Goal: Navigation & Orientation: Find specific page/section

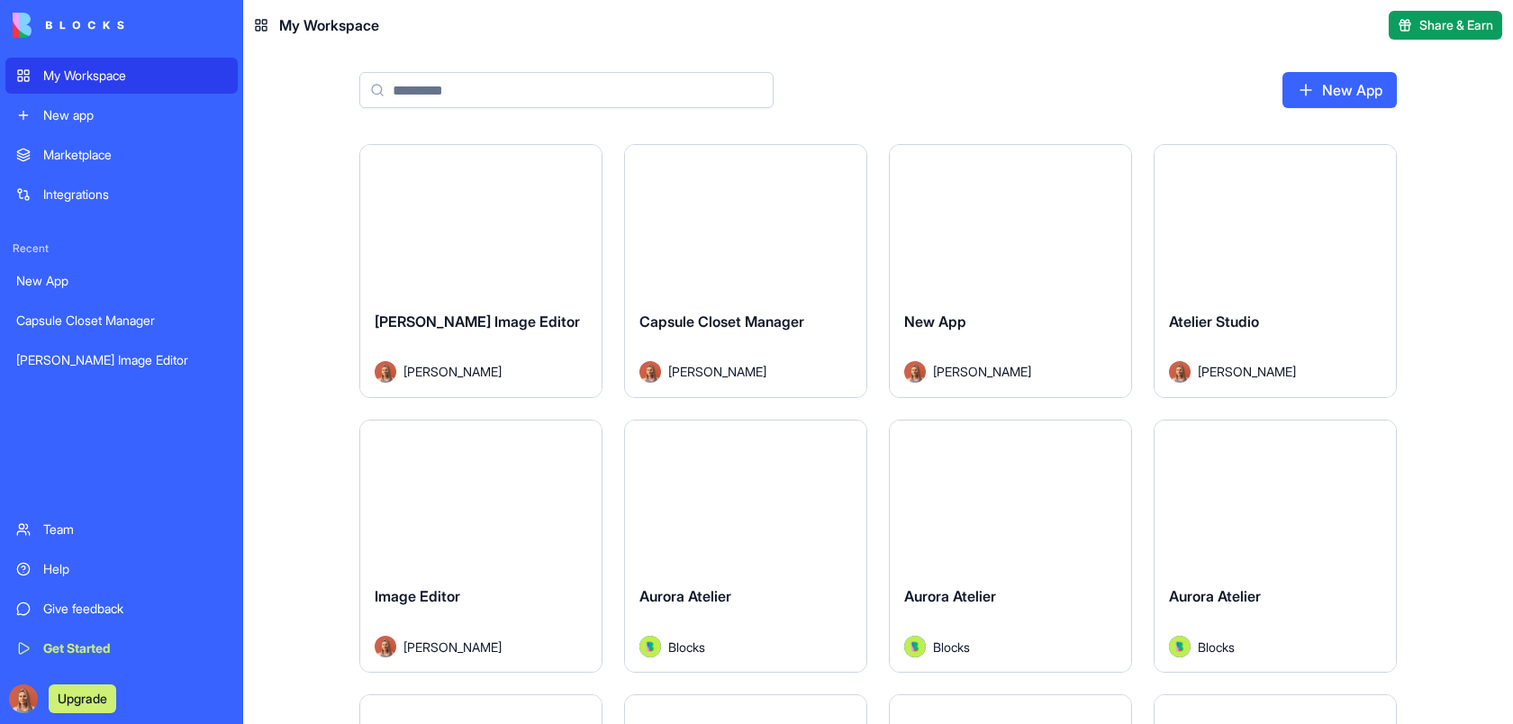
click at [535, 257] on div "Launch" at bounding box center [480, 220] width 241 height 151
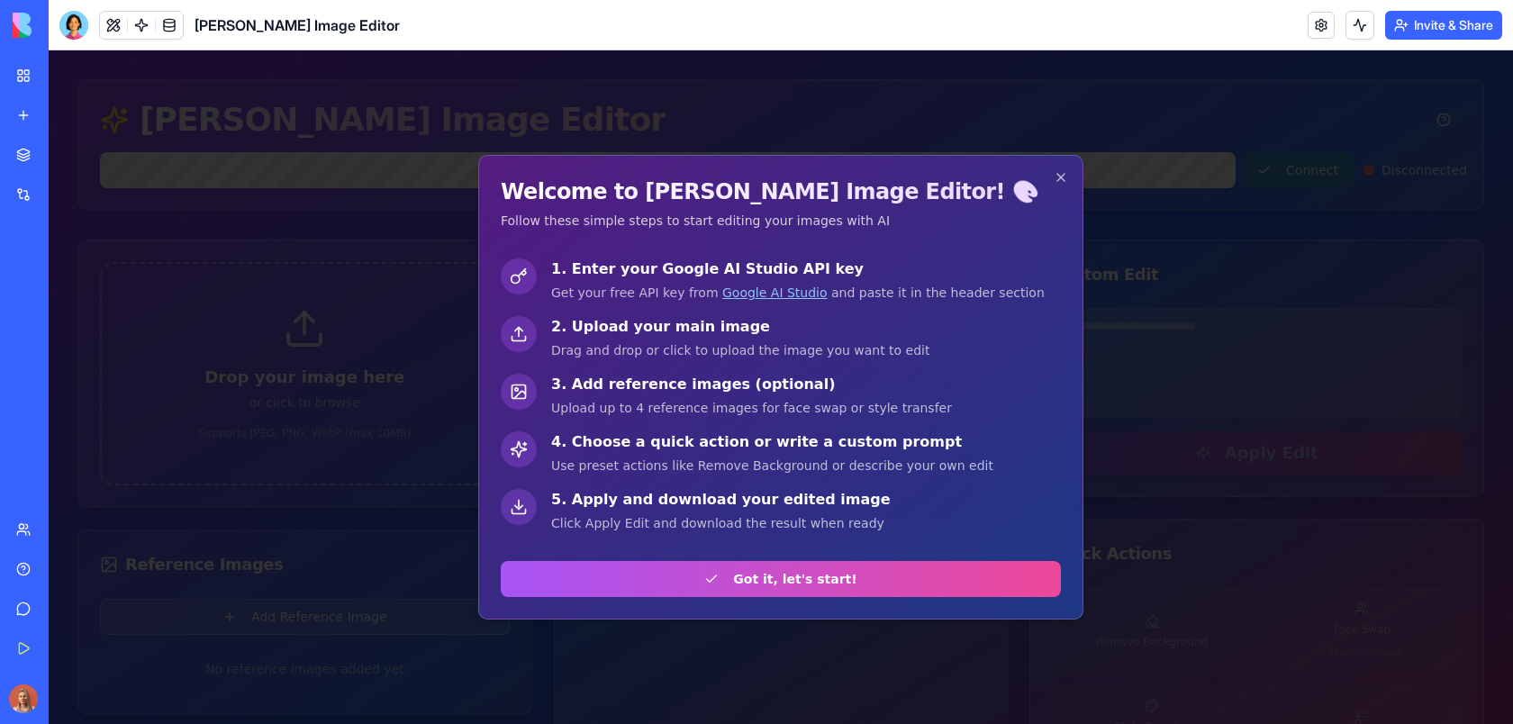
click at [271, 360] on div at bounding box center [781, 387] width 1464 height 674
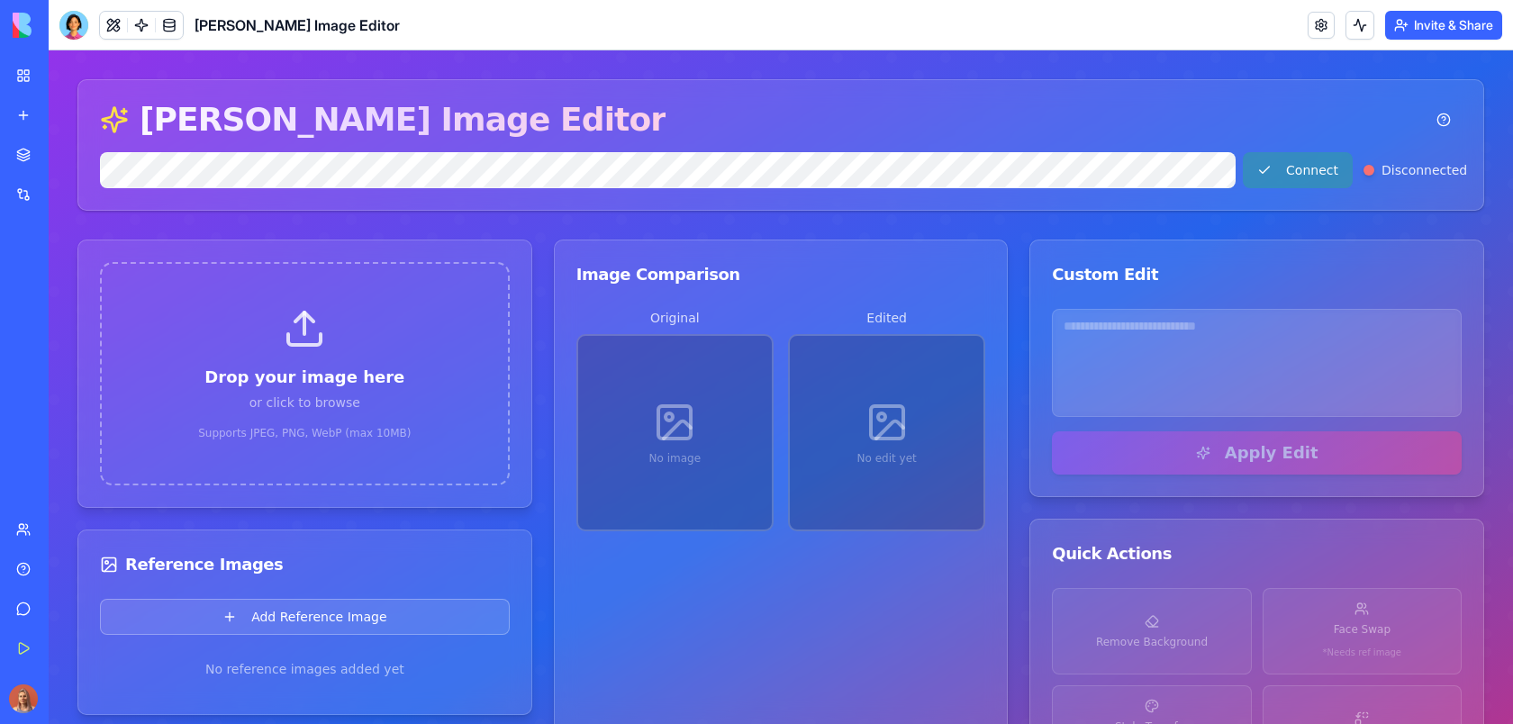
click at [66, 27] on div at bounding box center [73, 25] width 29 height 29
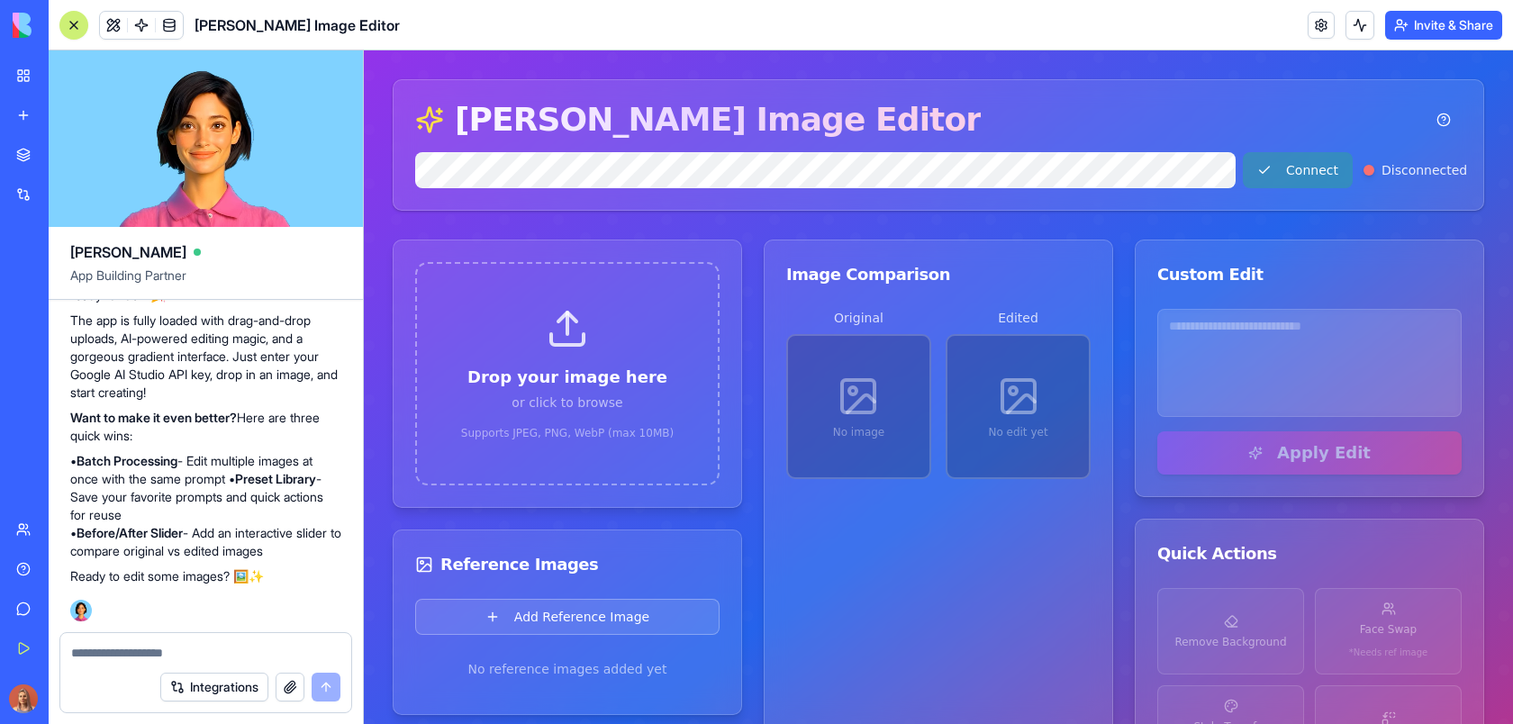
drag, startPoint x: 68, startPoint y: 649, endPoint x: 217, endPoint y: 649, distance: 148.6
click at [218, 649] on div at bounding box center [205, 647] width 291 height 29
click at [113, 27] on button at bounding box center [113, 25] width 27 height 27
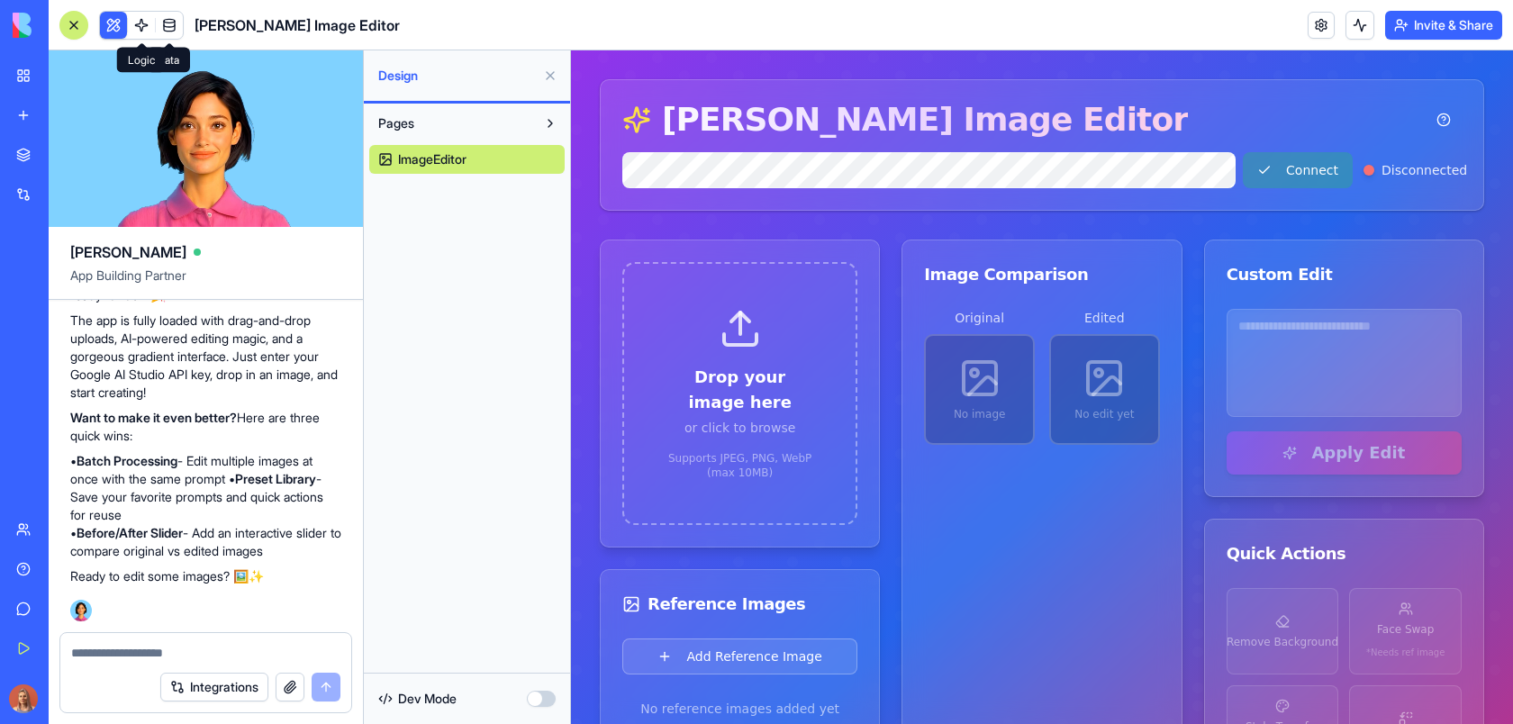
click at [140, 23] on link at bounding box center [141, 25] width 27 height 27
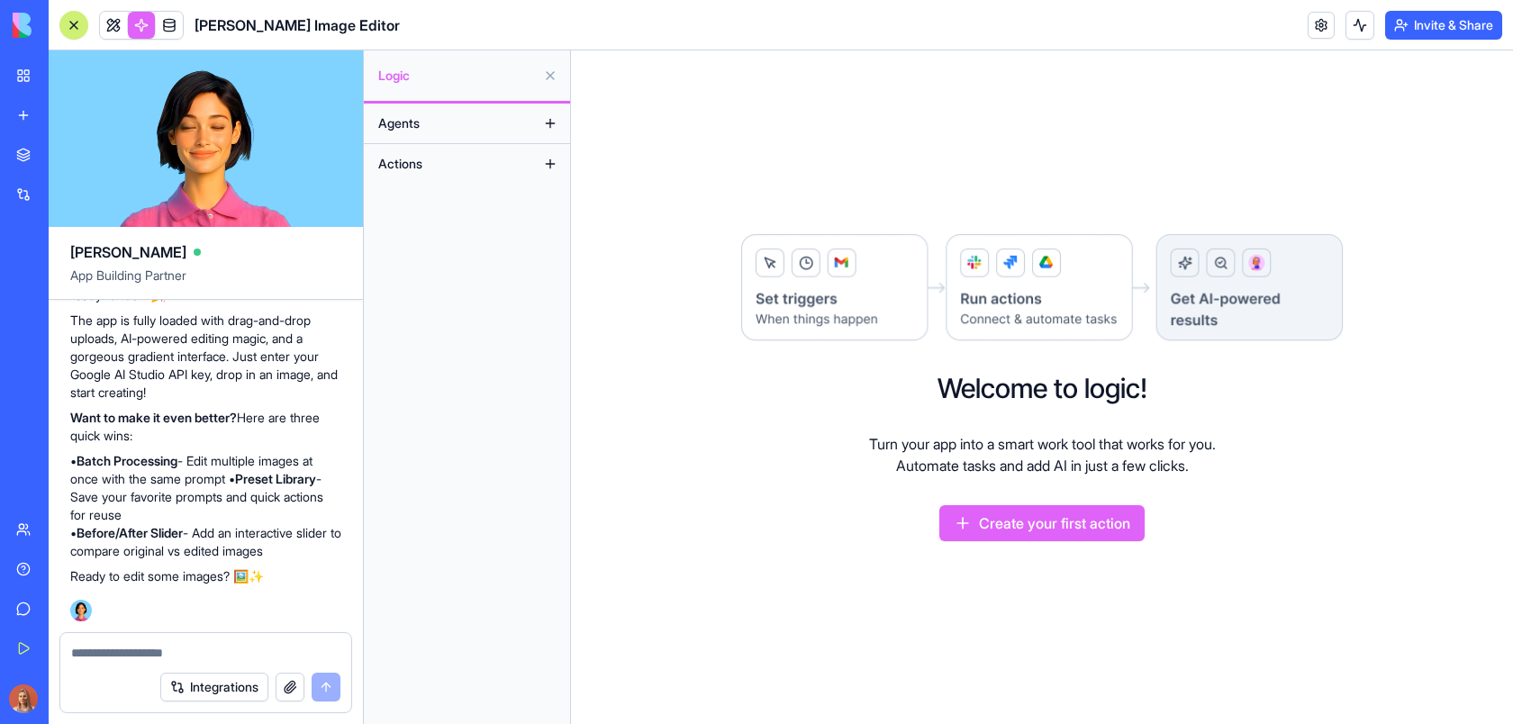
click at [176, 26] on link at bounding box center [169, 25] width 27 height 27
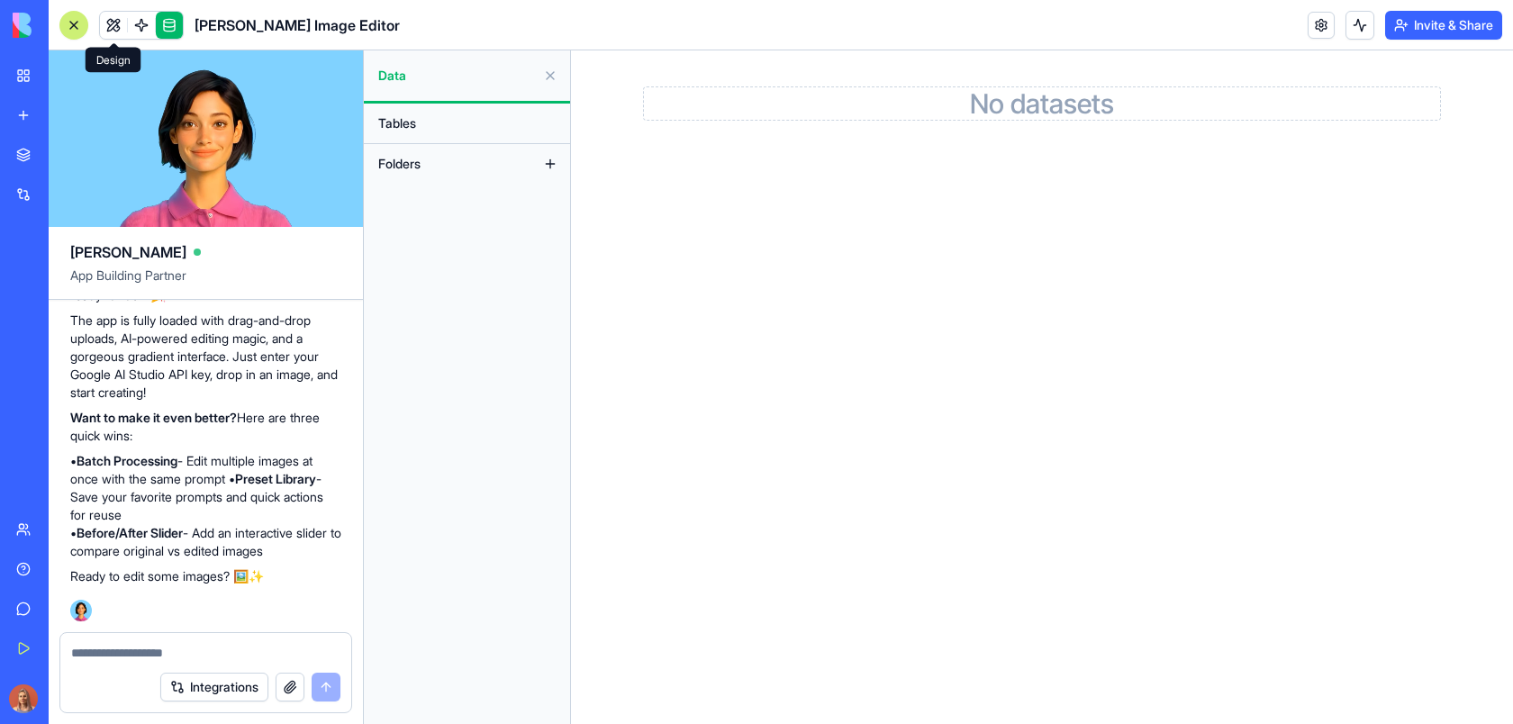
click at [117, 27] on link at bounding box center [113, 25] width 27 height 27
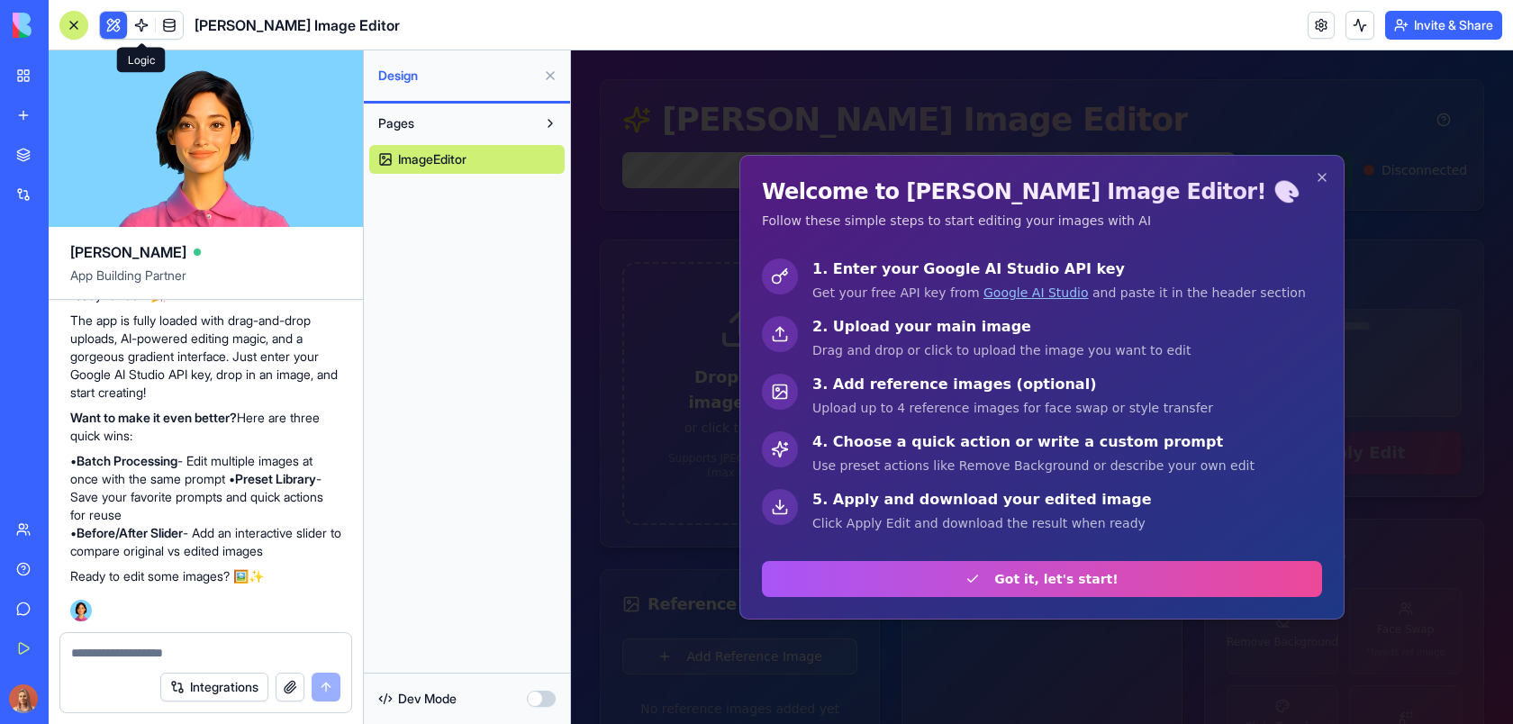
click at [140, 26] on link at bounding box center [141, 25] width 27 height 27
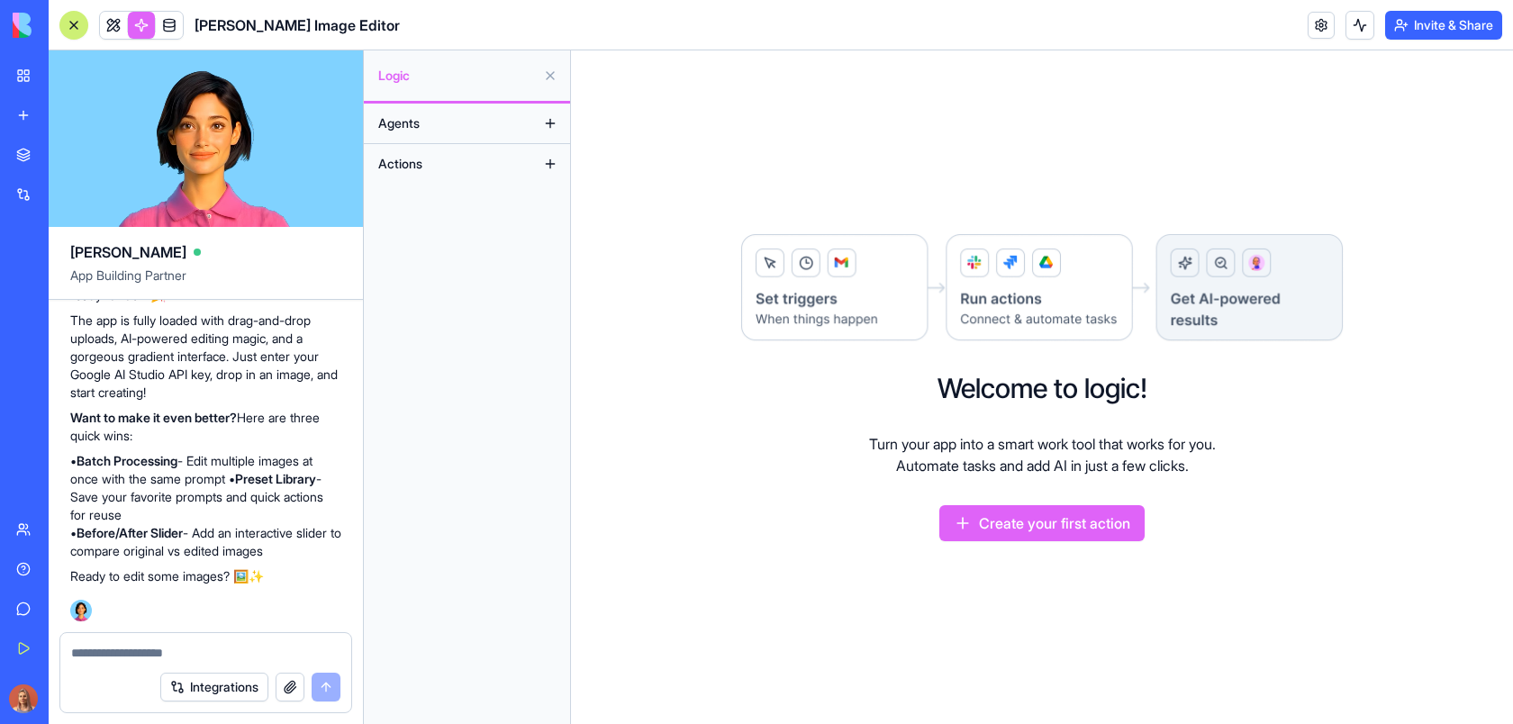
click at [445, 173] on button "Actions" at bounding box center [452, 163] width 167 height 29
click at [550, 118] on button at bounding box center [550, 123] width 29 height 29
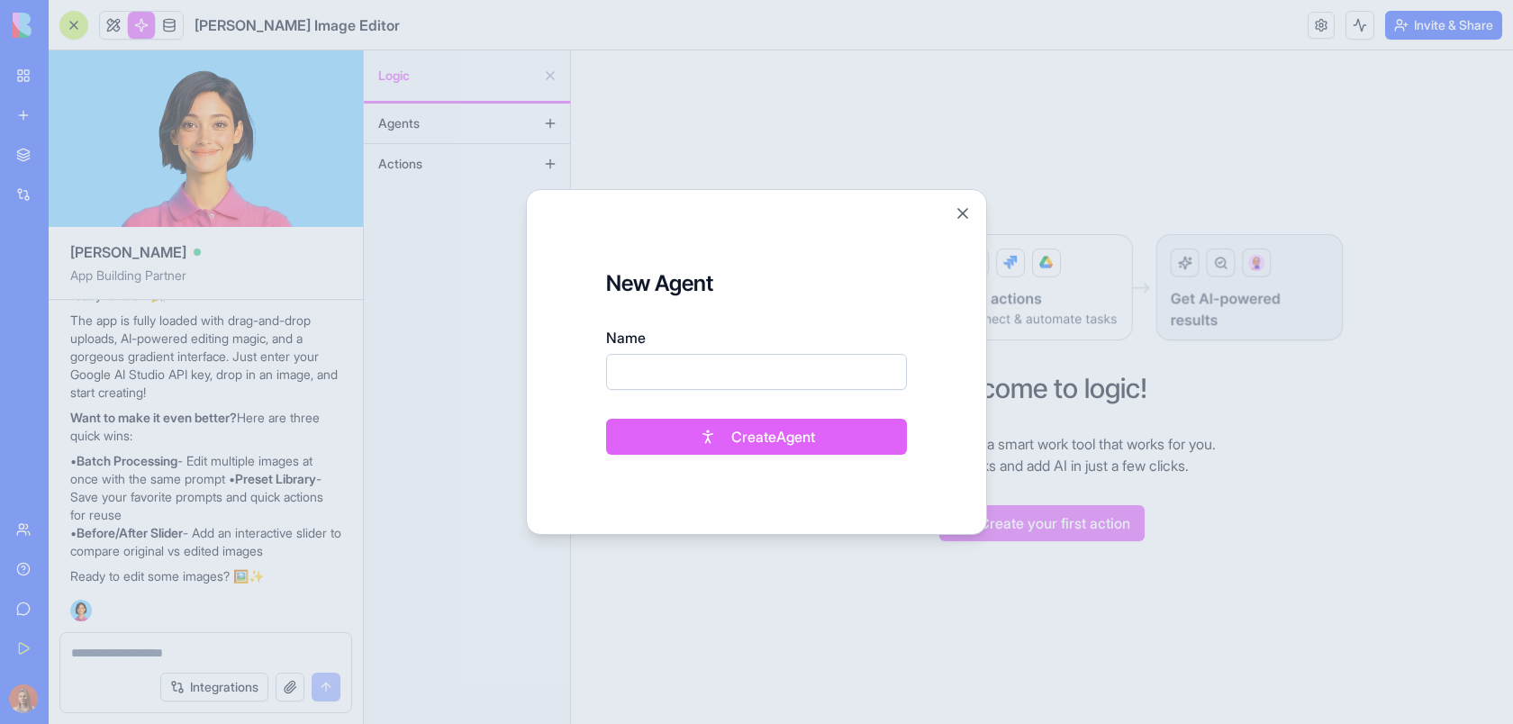
click at [550, 118] on div at bounding box center [756, 362] width 1513 height 724
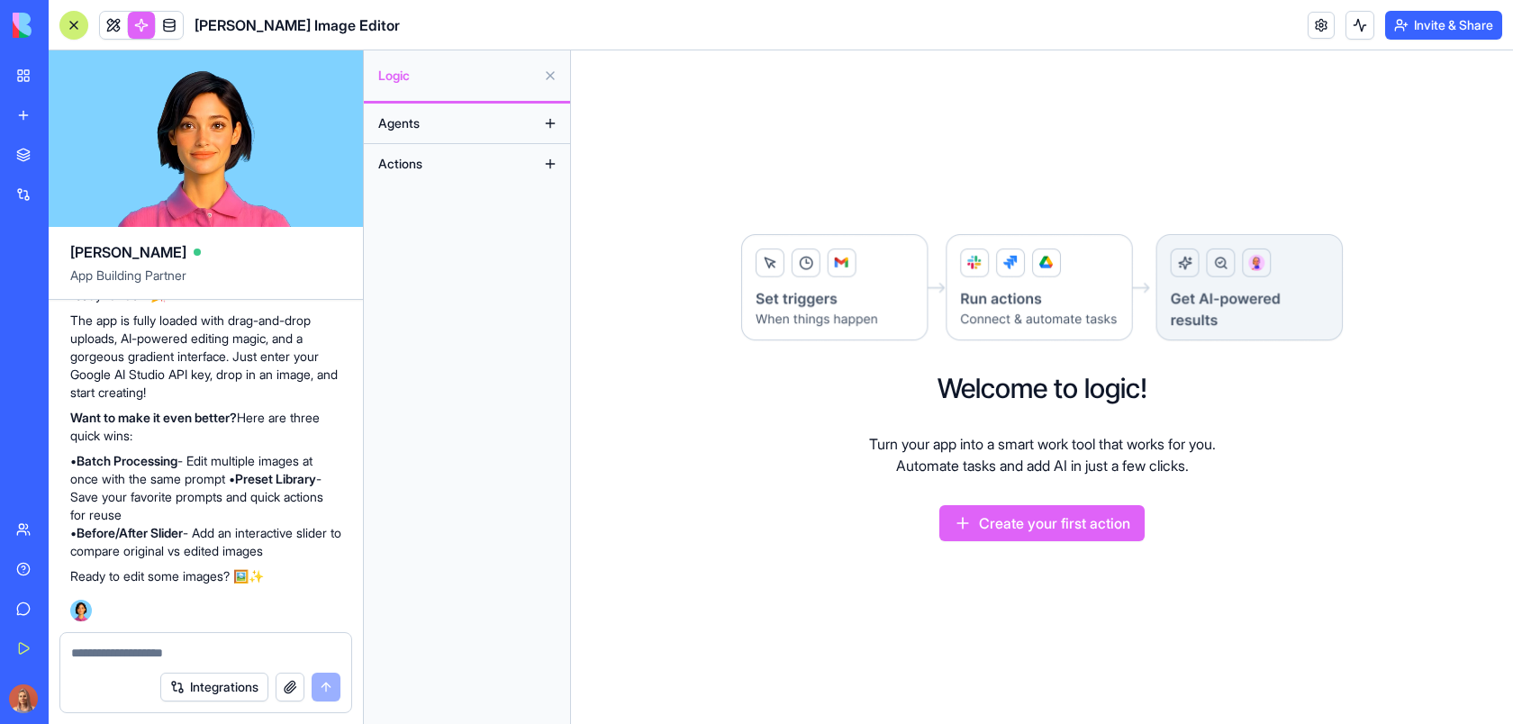
click at [546, 132] on button at bounding box center [550, 123] width 29 height 29
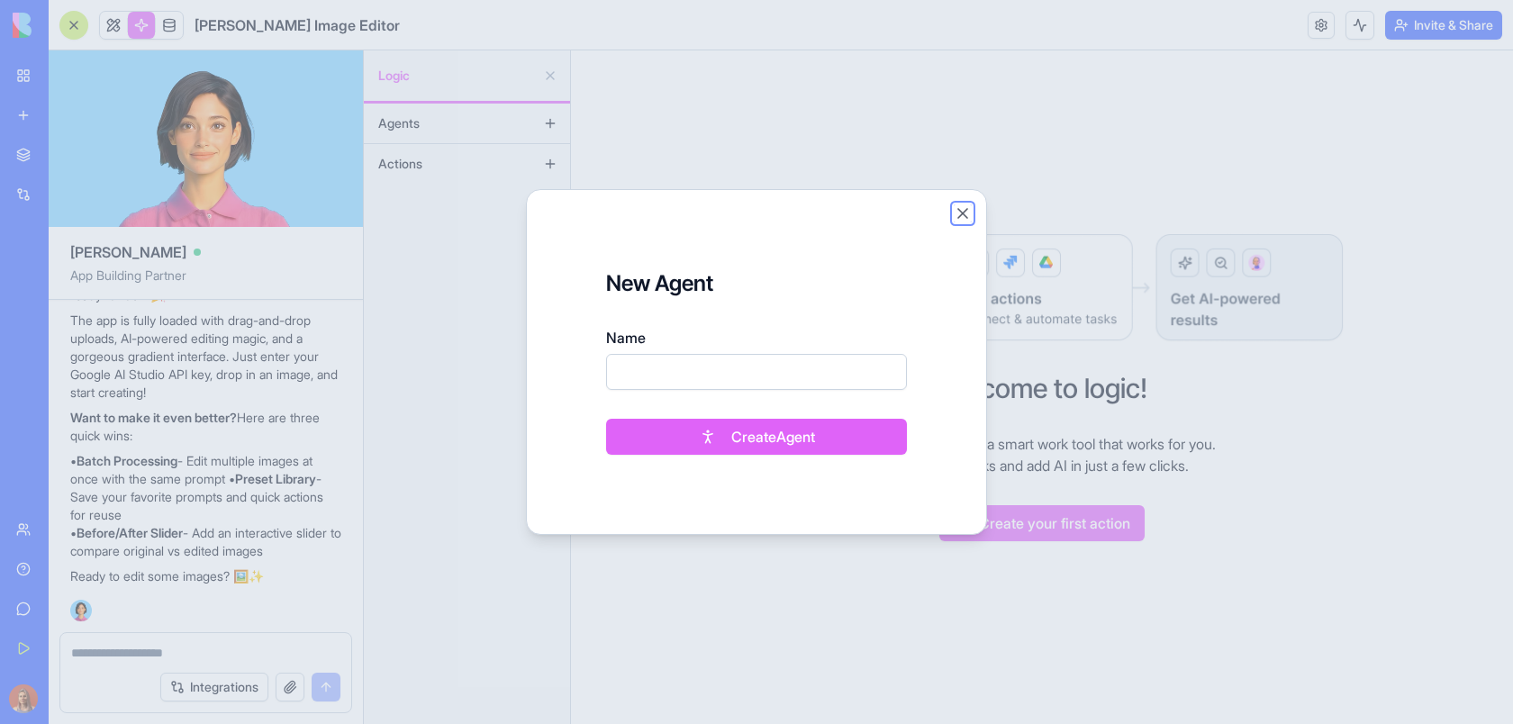
click at [958, 209] on button "Close" at bounding box center [963, 213] width 18 height 18
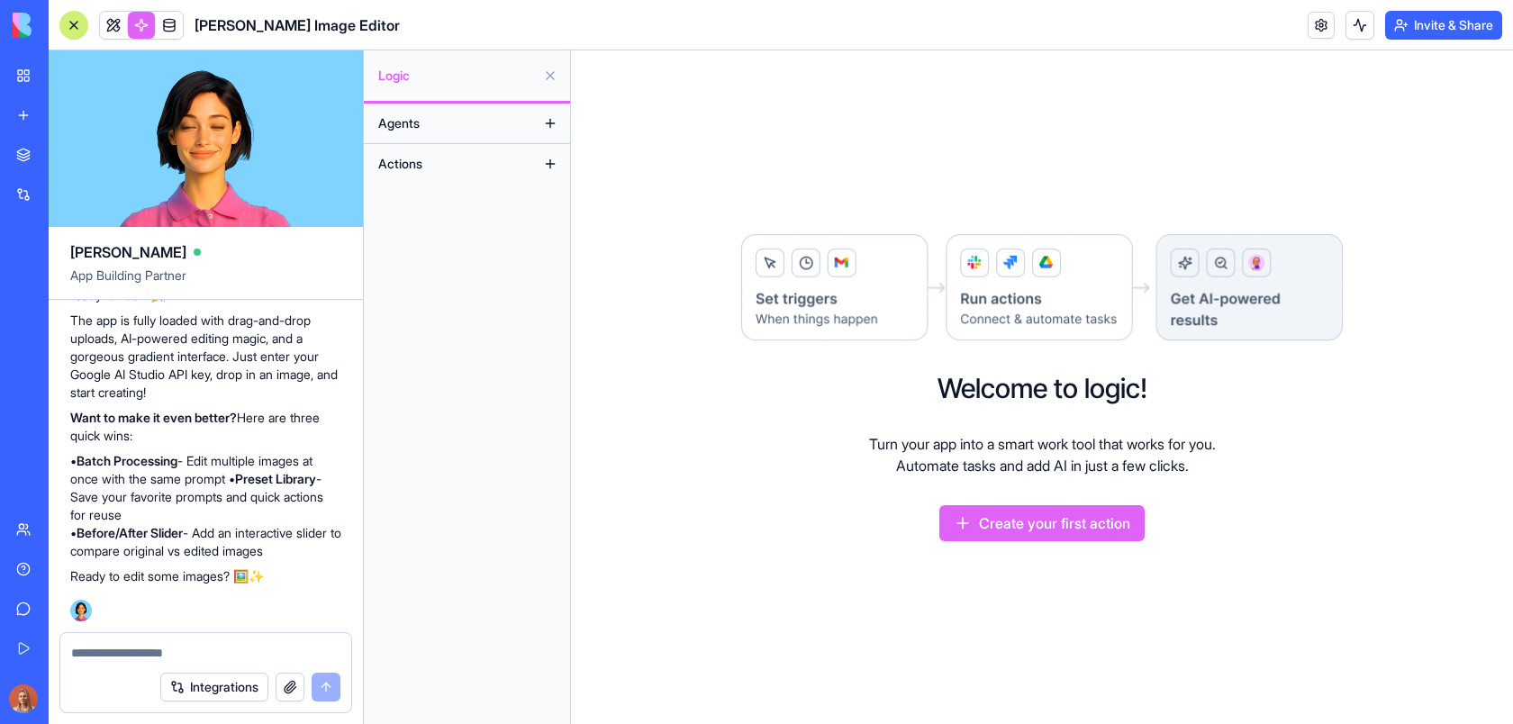
click at [537, 161] on button at bounding box center [550, 163] width 29 height 29
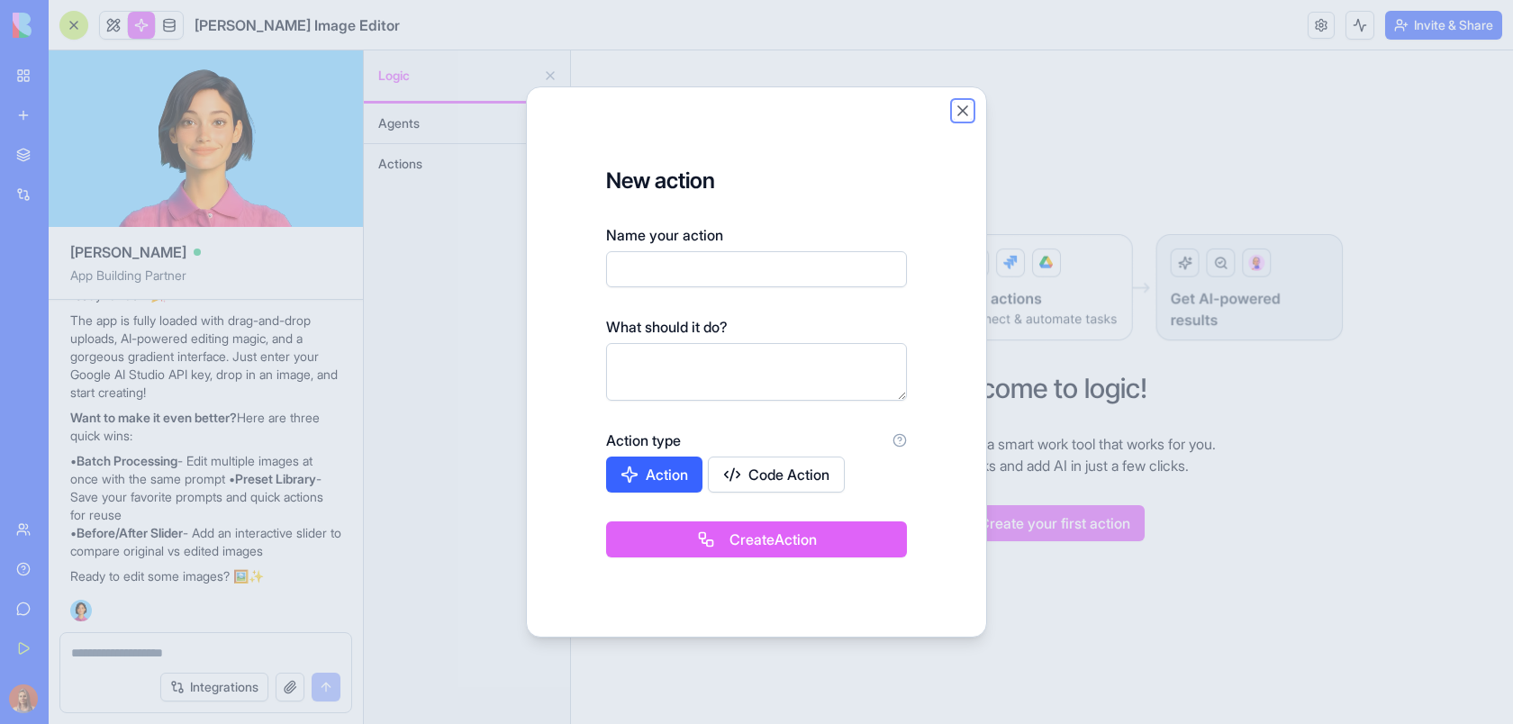
click at [958, 114] on button "Close" at bounding box center [963, 111] width 18 height 18
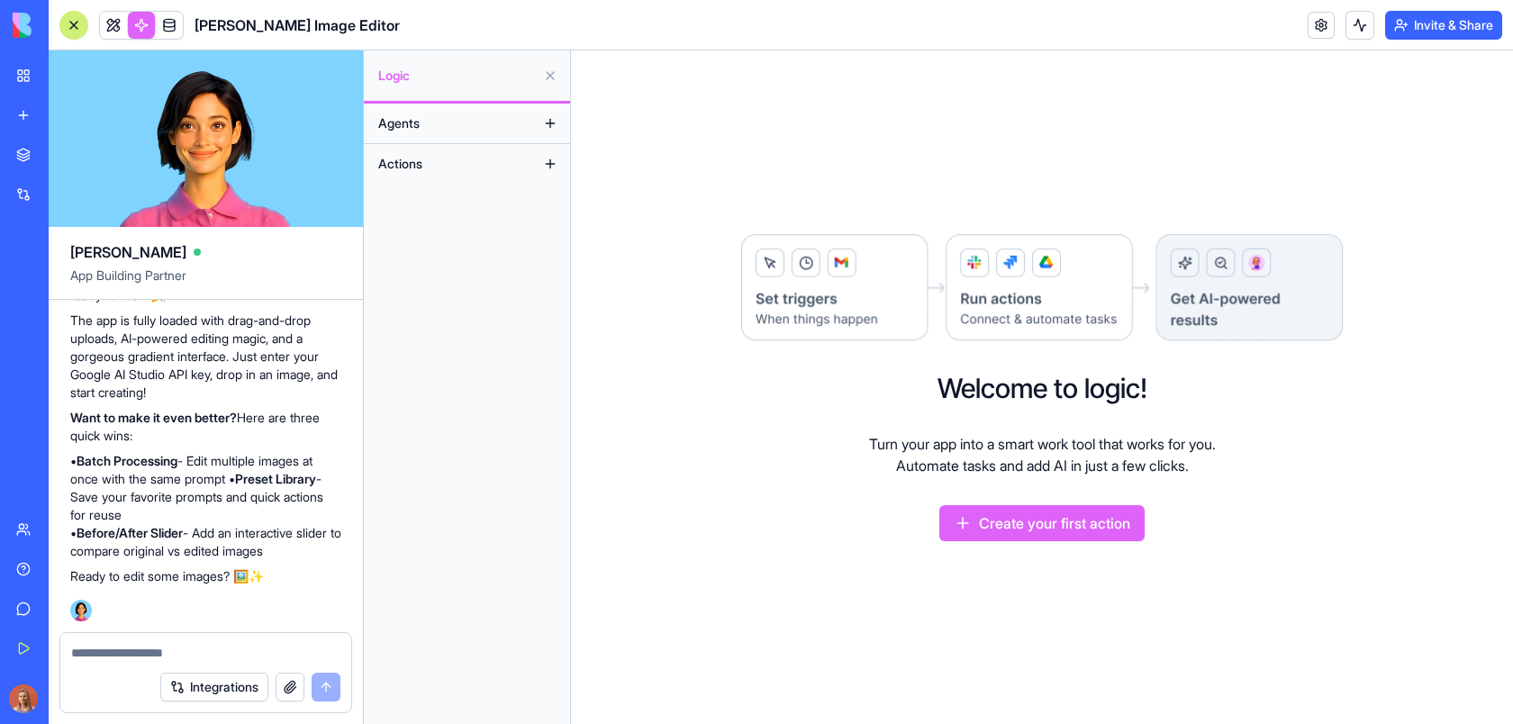
click at [497, 80] on span "Logic" at bounding box center [457, 76] width 158 height 18
click at [391, 77] on span "Logic" at bounding box center [457, 76] width 158 height 18
click at [550, 164] on button at bounding box center [550, 163] width 29 height 29
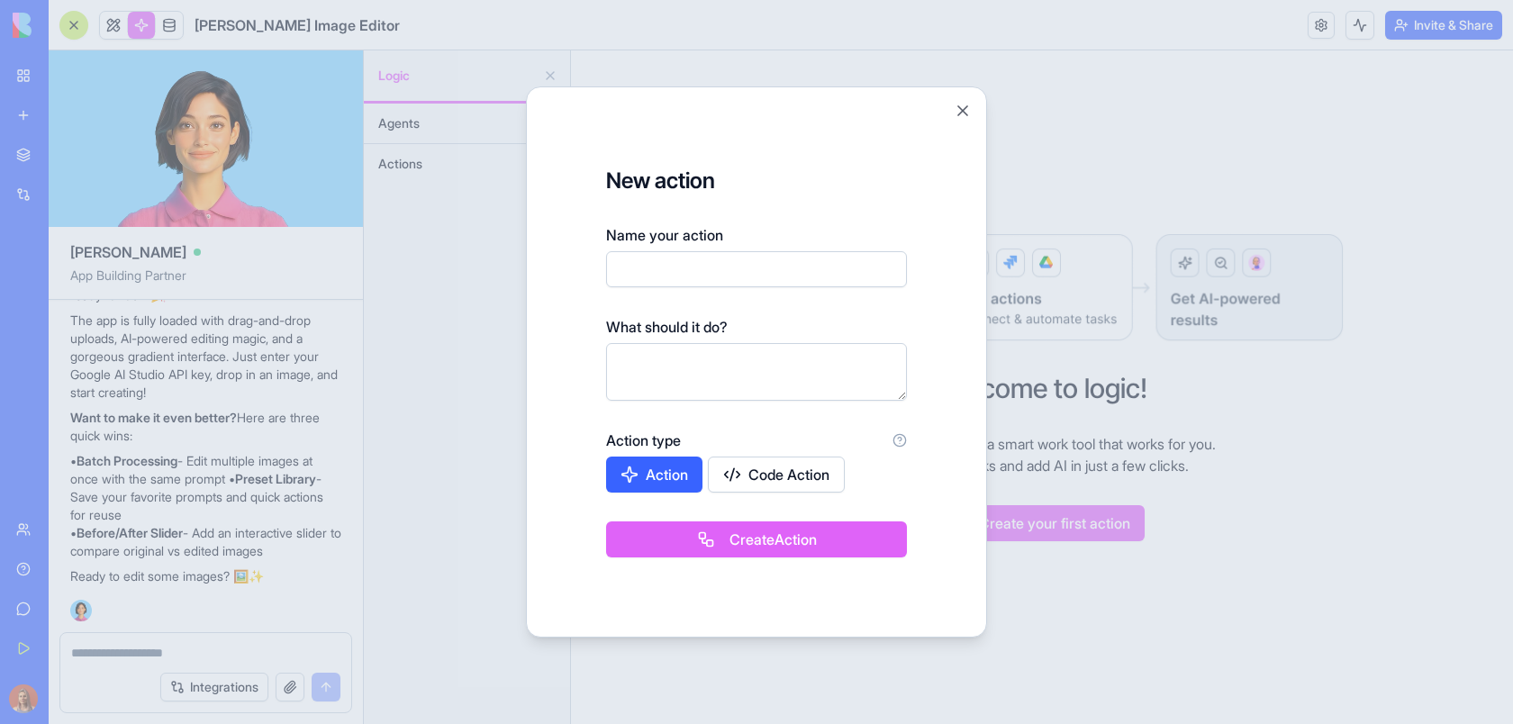
click at [432, 340] on div at bounding box center [756, 362] width 1513 height 724
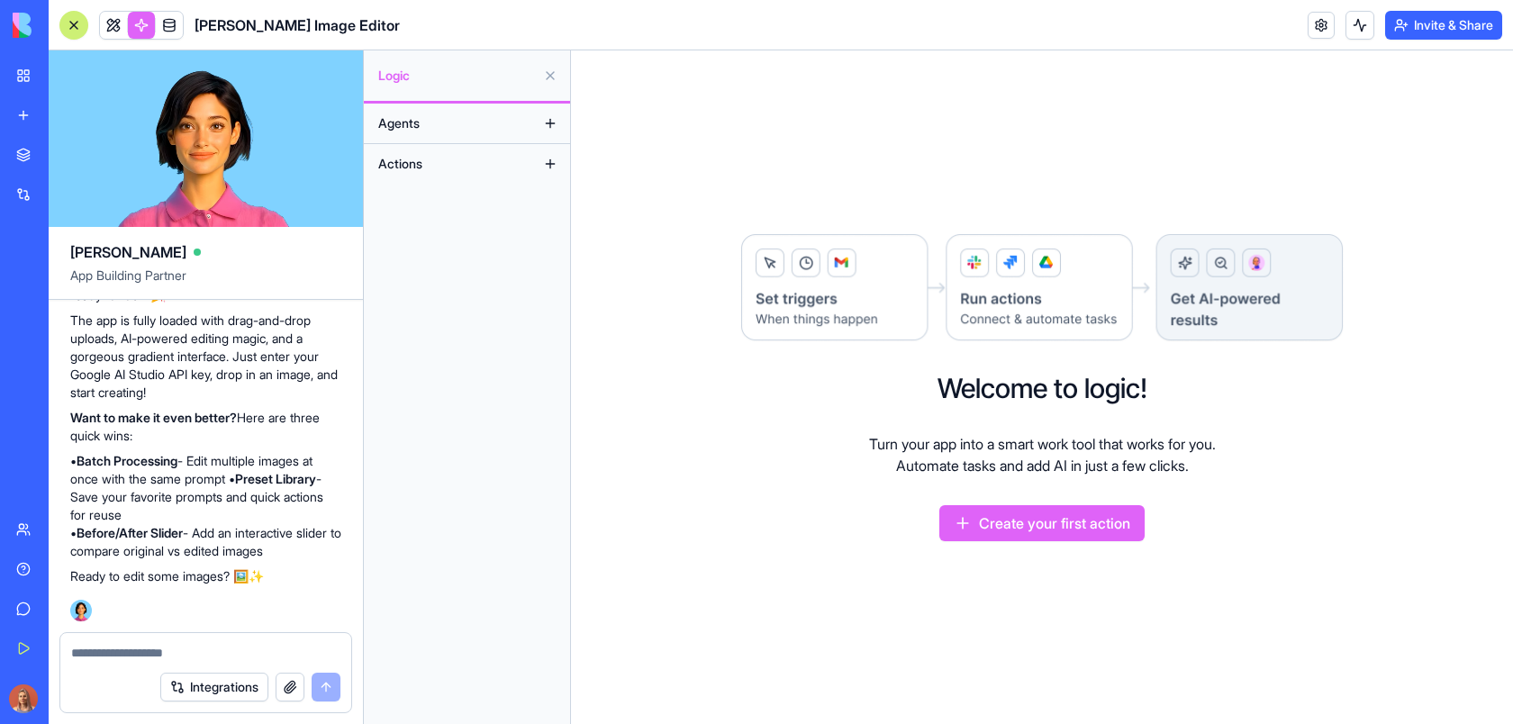
click at [435, 119] on button "Agents" at bounding box center [452, 123] width 167 height 29
click at [544, 124] on button at bounding box center [550, 123] width 29 height 29
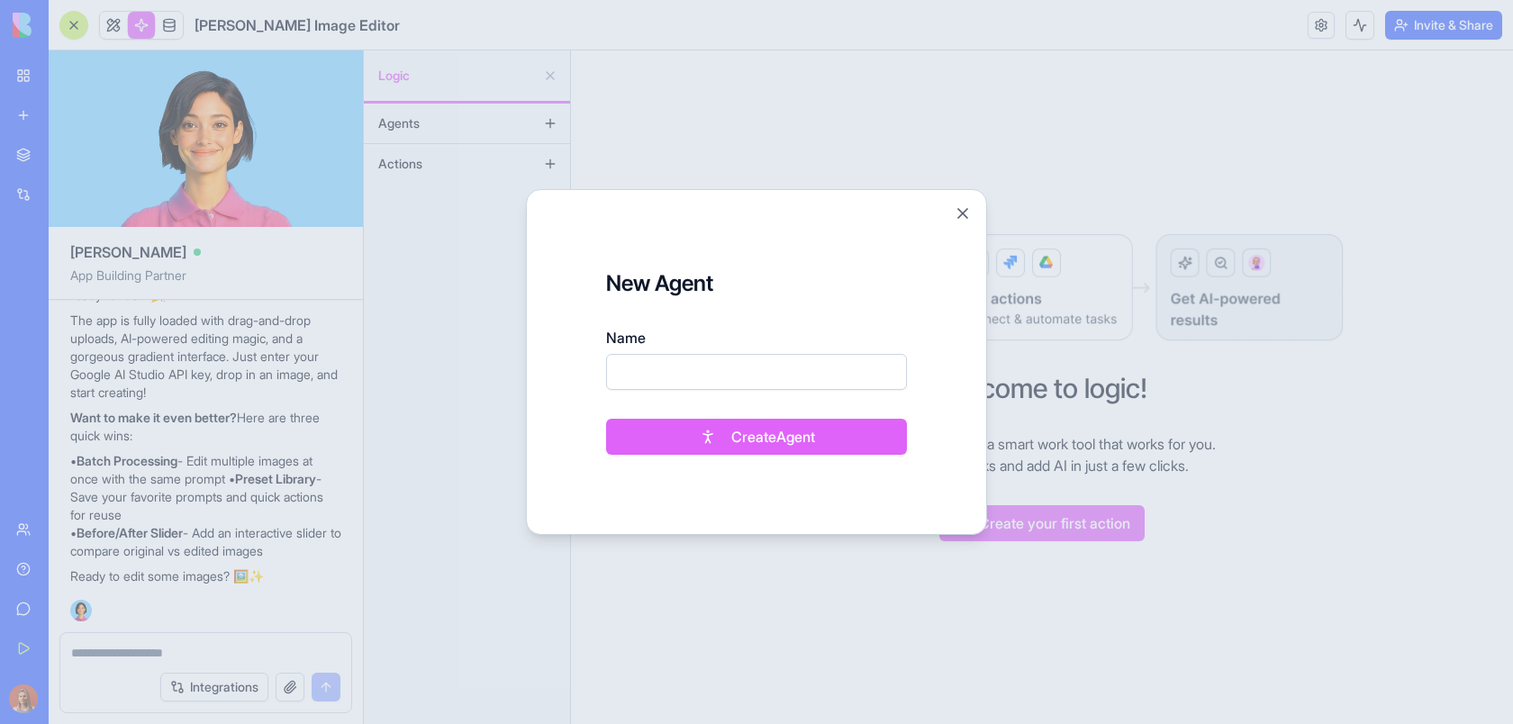
click at [473, 308] on div at bounding box center [756, 362] width 1513 height 724
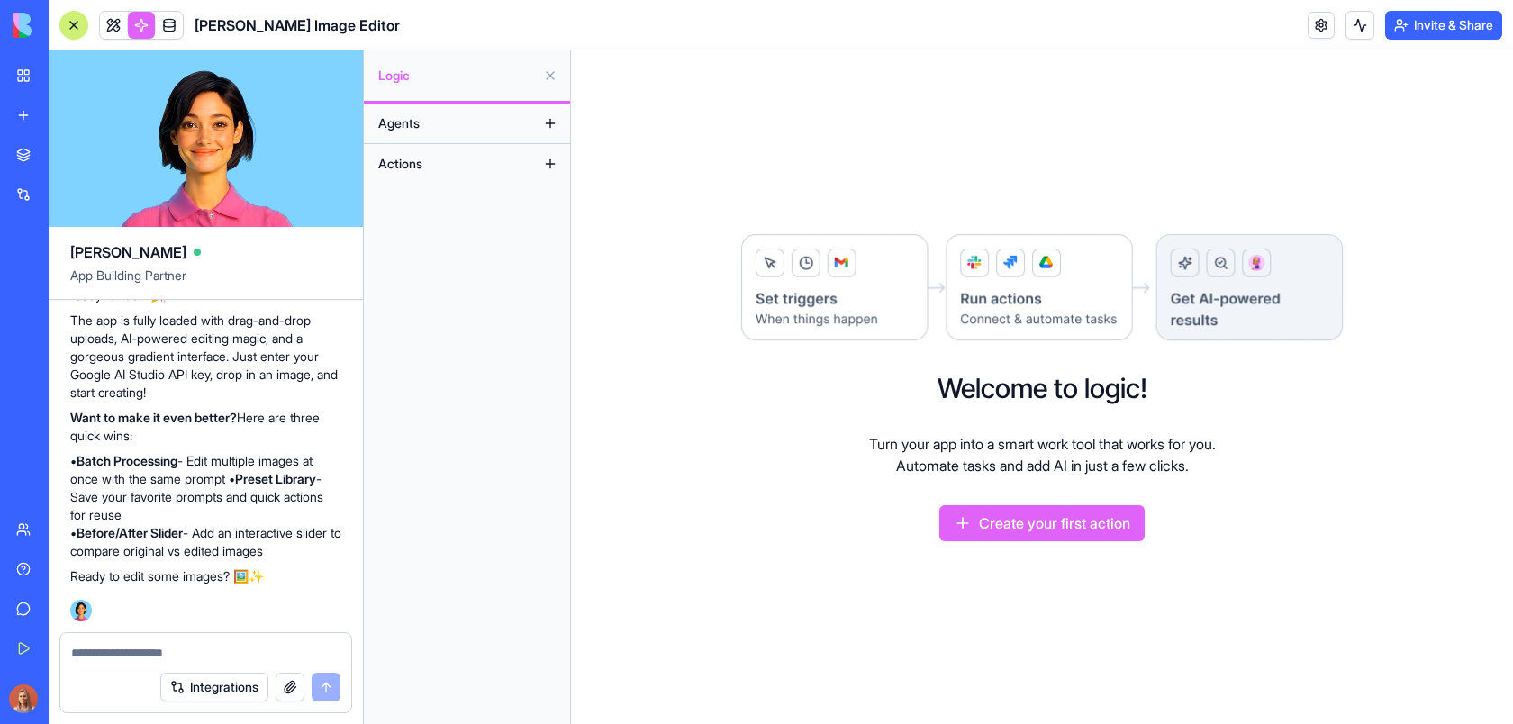
click at [545, 166] on button at bounding box center [550, 163] width 29 height 29
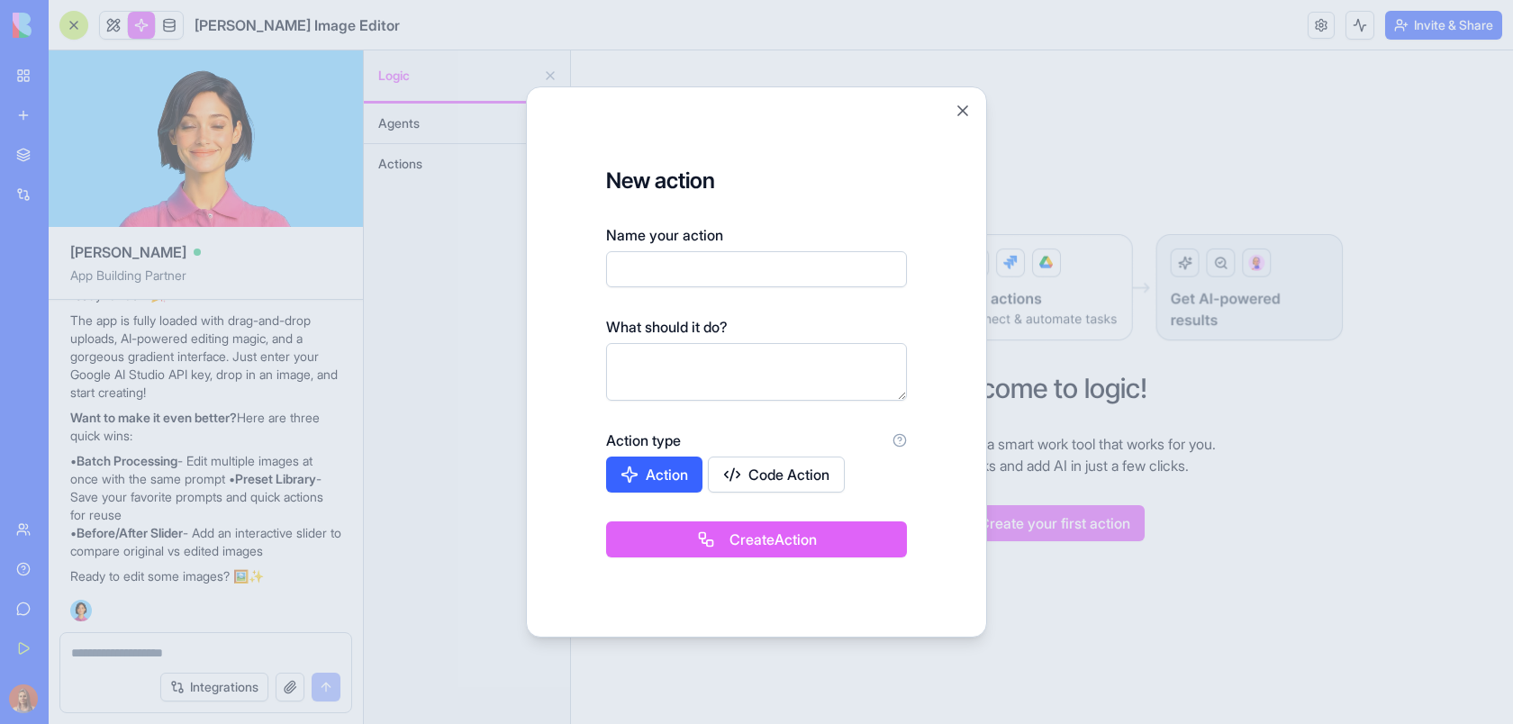
click at [436, 276] on div at bounding box center [756, 362] width 1513 height 724
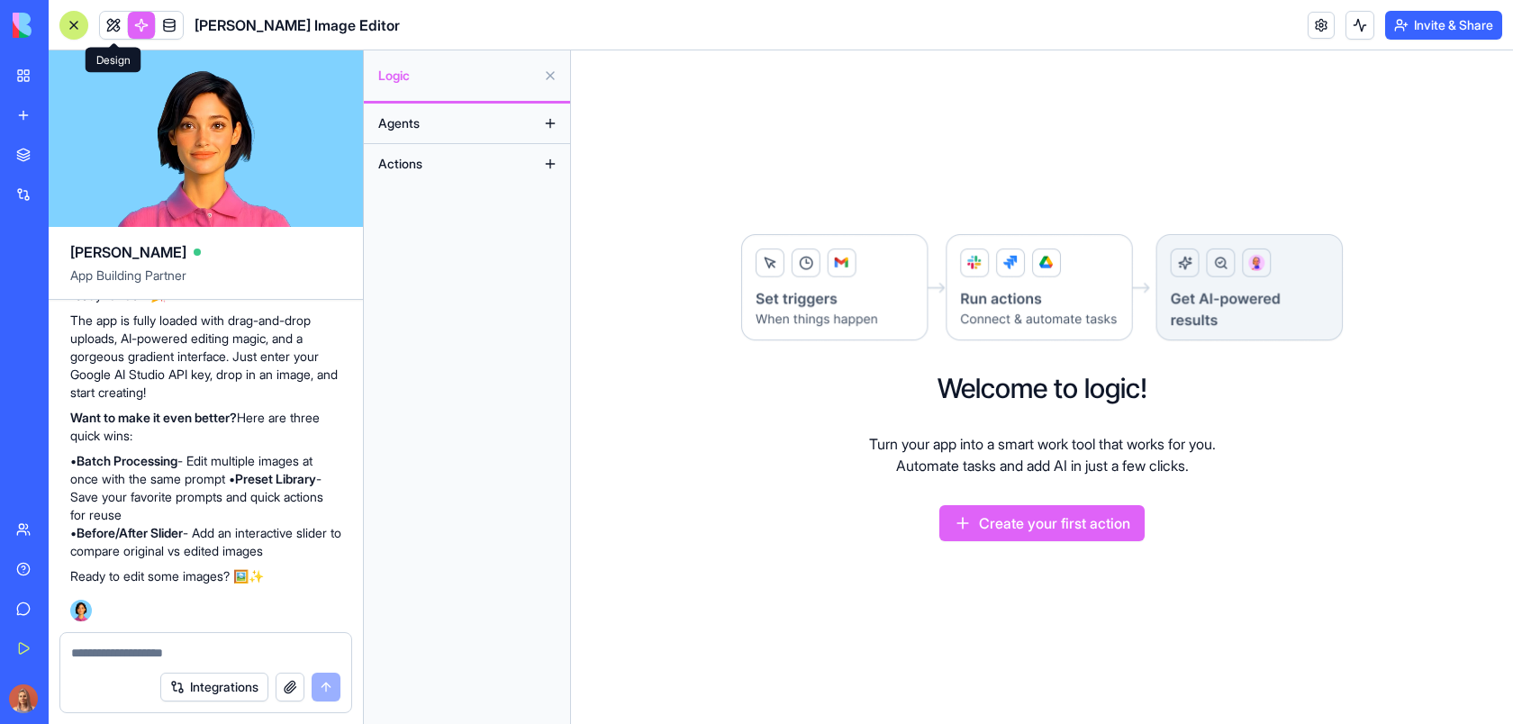
click at [106, 14] on link at bounding box center [113, 25] width 27 height 27
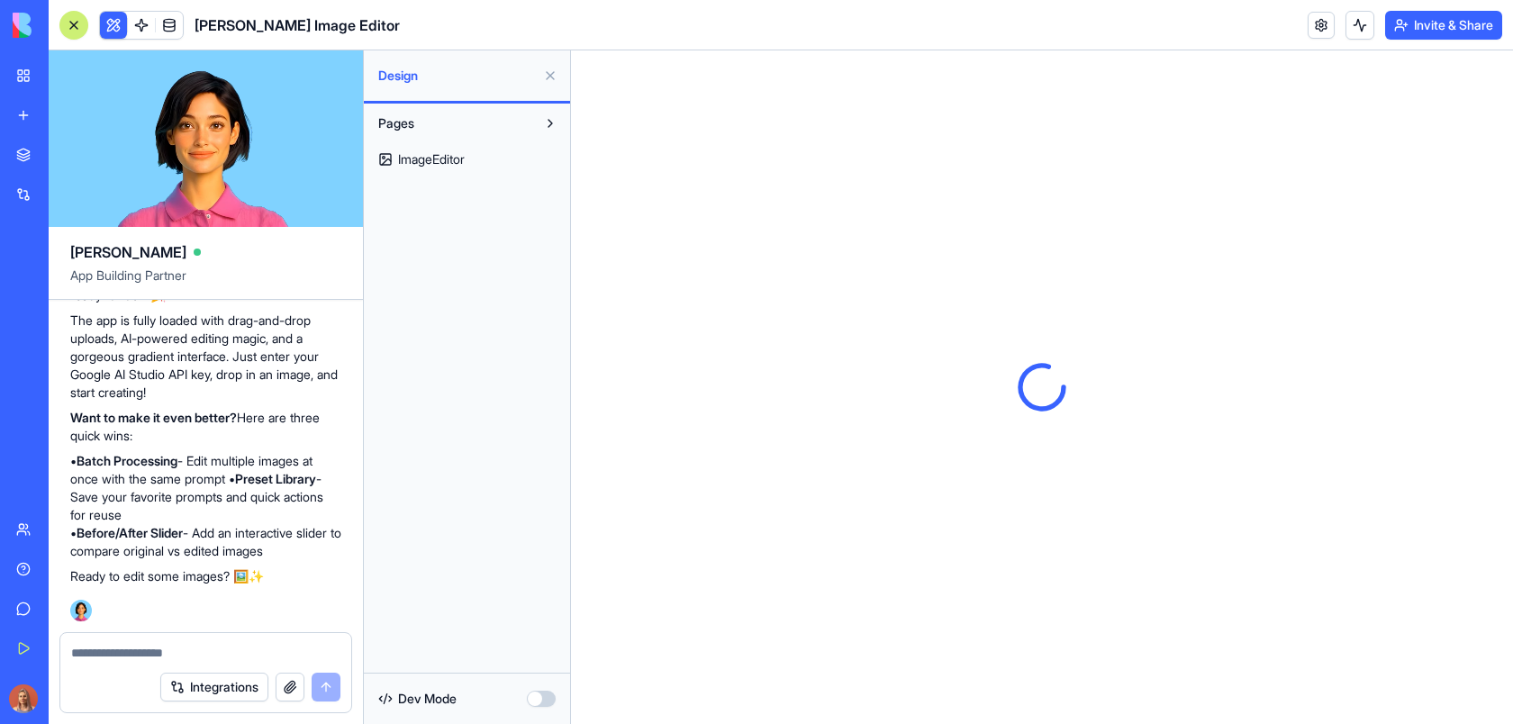
click at [457, 127] on button "Pages" at bounding box center [452, 123] width 167 height 29
click at [457, 126] on button "Pages" at bounding box center [452, 123] width 167 height 29
click at [553, 124] on button at bounding box center [550, 123] width 29 height 29
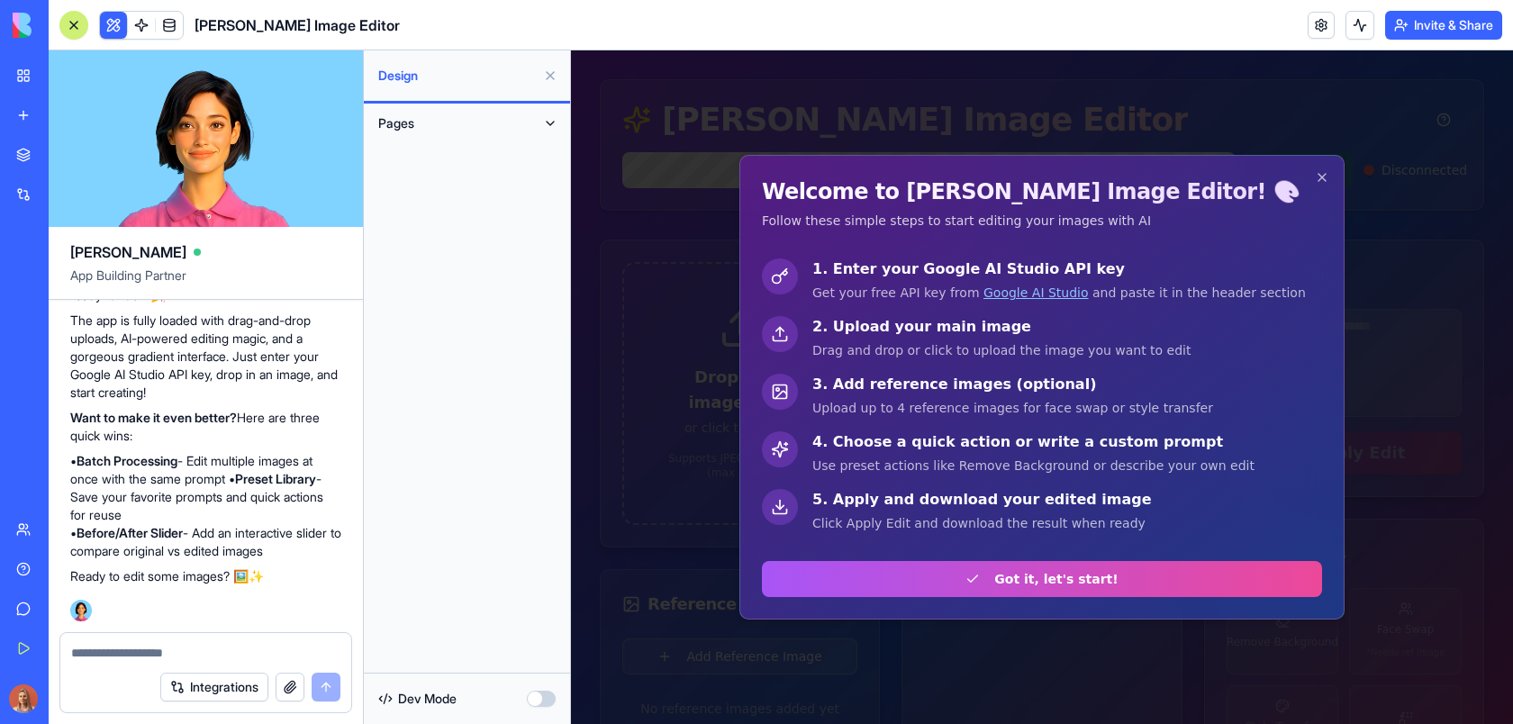
click at [552, 124] on button at bounding box center [550, 123] width 29 height 29
click at [544, 122] on button at bounding box center [550, 123] width 29 height 29
click at [544, 123] on button at bounding box center [550, 123] width 29 height 29
click at [17, 70] on link "My Workspace" at bounding box center [41, 76] width 72 height 36
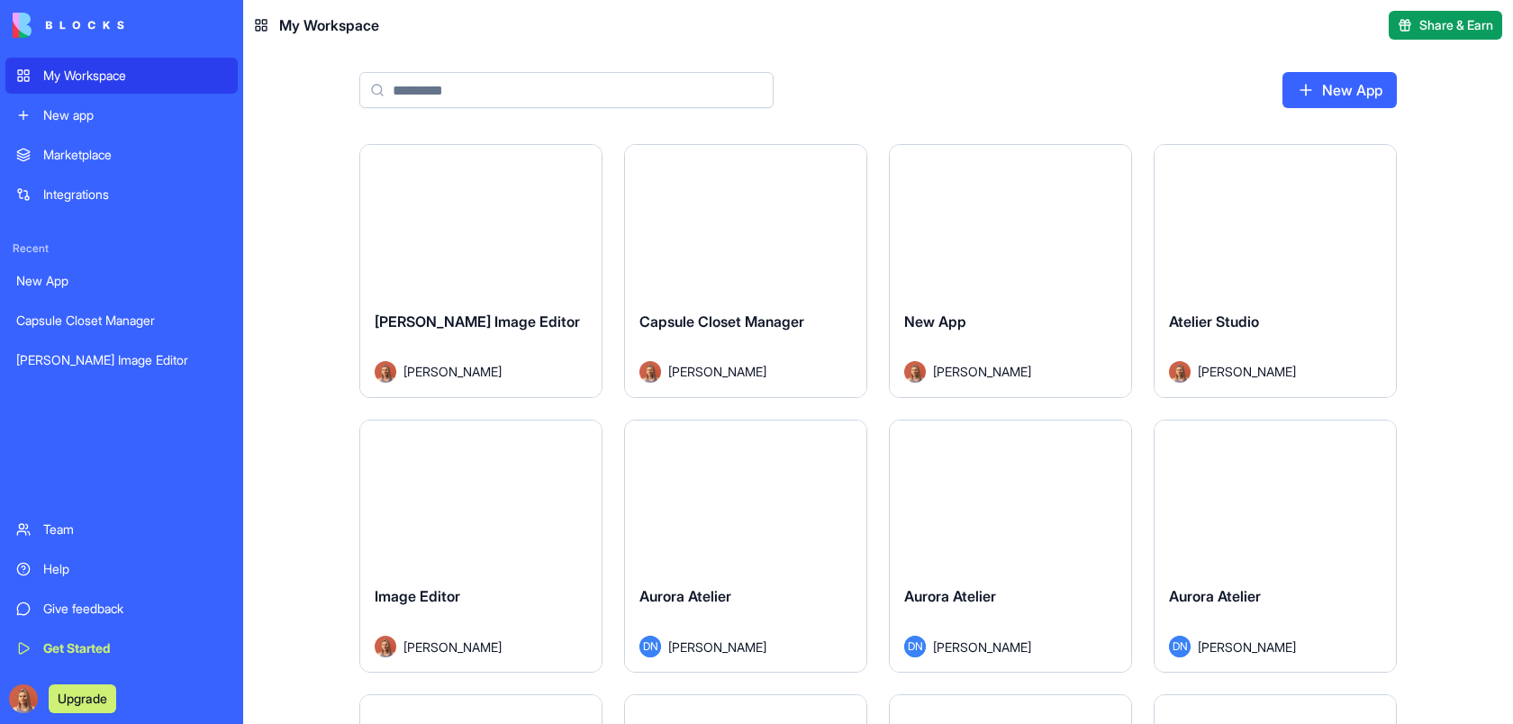
click at [494, 122] on div "New App" at bounding box center [878, 97] width 1153 height 94
click at [486, 94] on input at bounding box center [566, 90] width 414 height 36
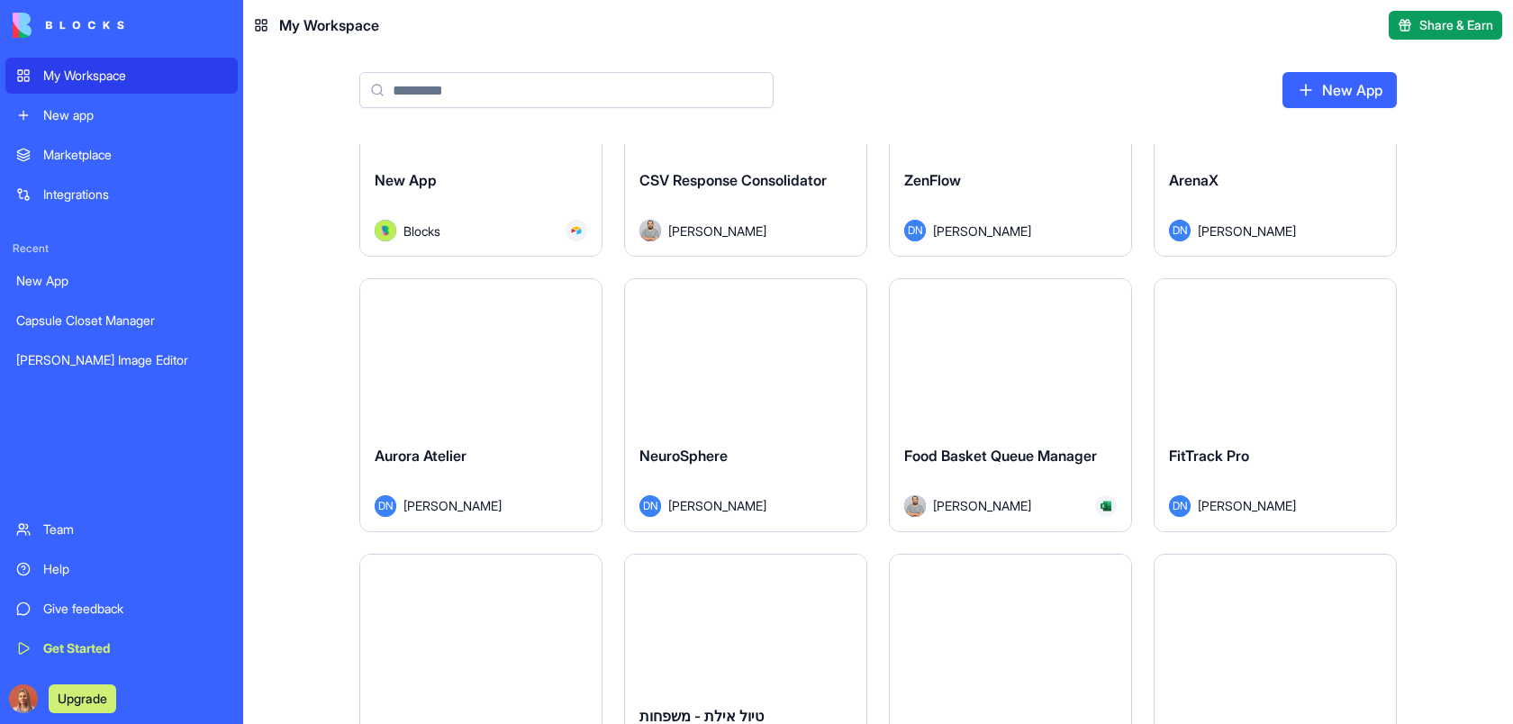
scroll to position [1522, 0]
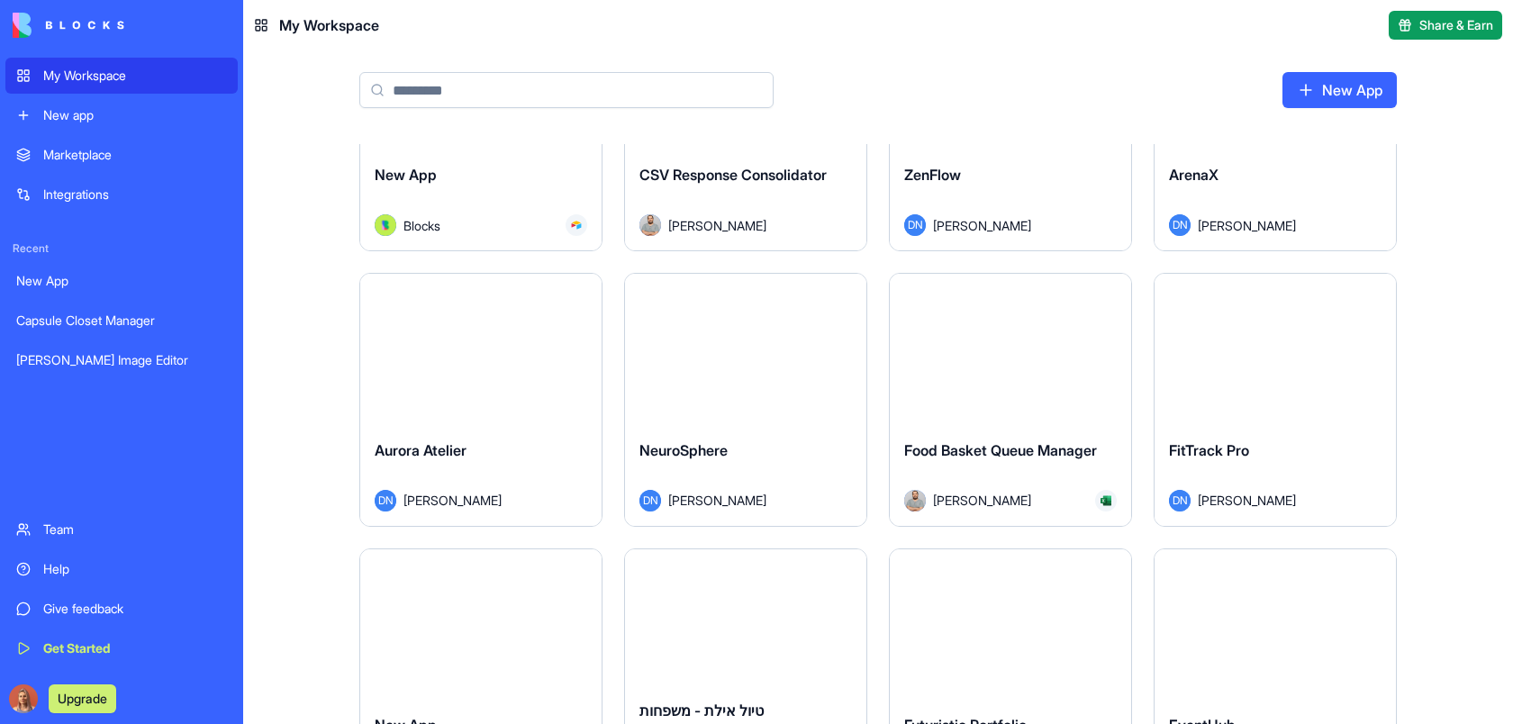
click at [718, 218] on span "[PERSON_NAME]" at bounding box center [717, 225] width 98 height 19
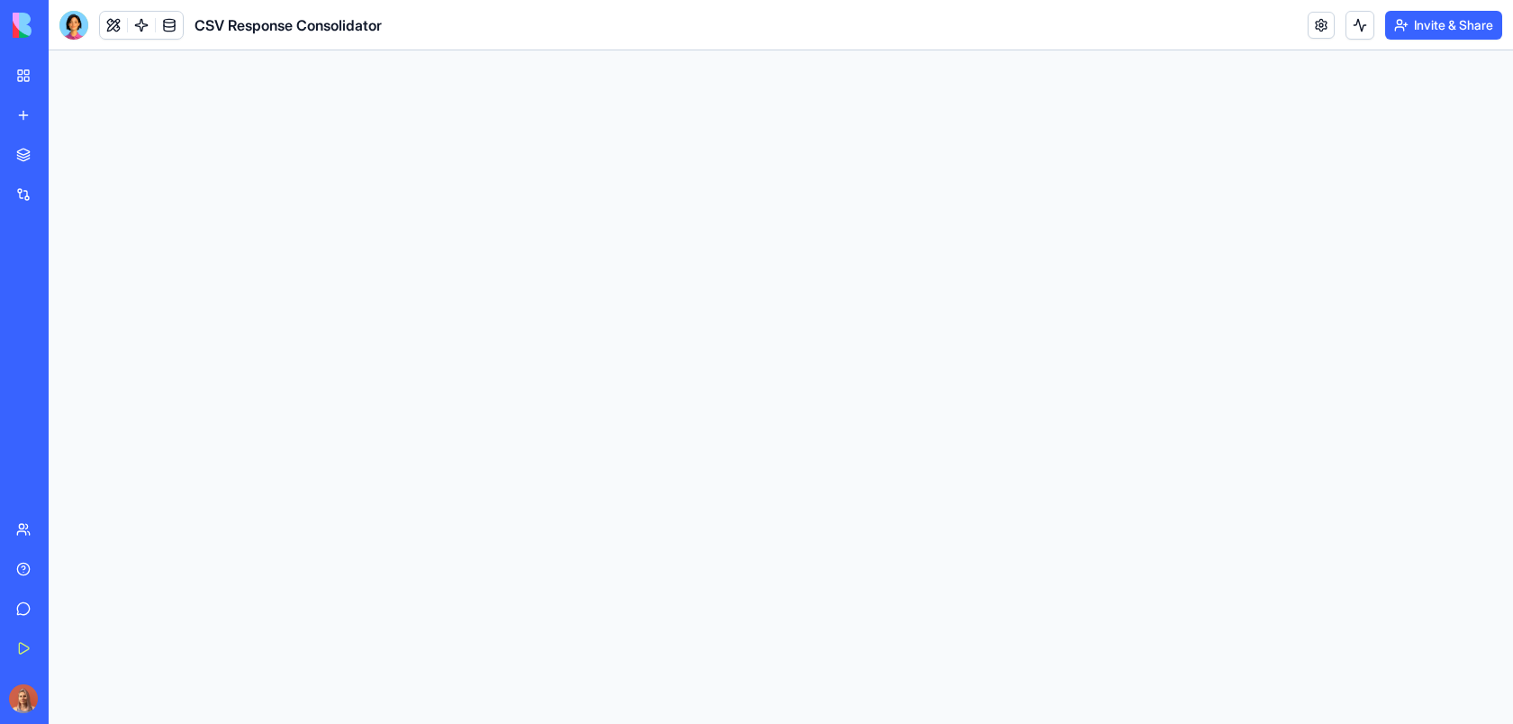
click at [1455, 22] on button "Invite & Share" at bounding box center [1443, 25] width 117 height 29
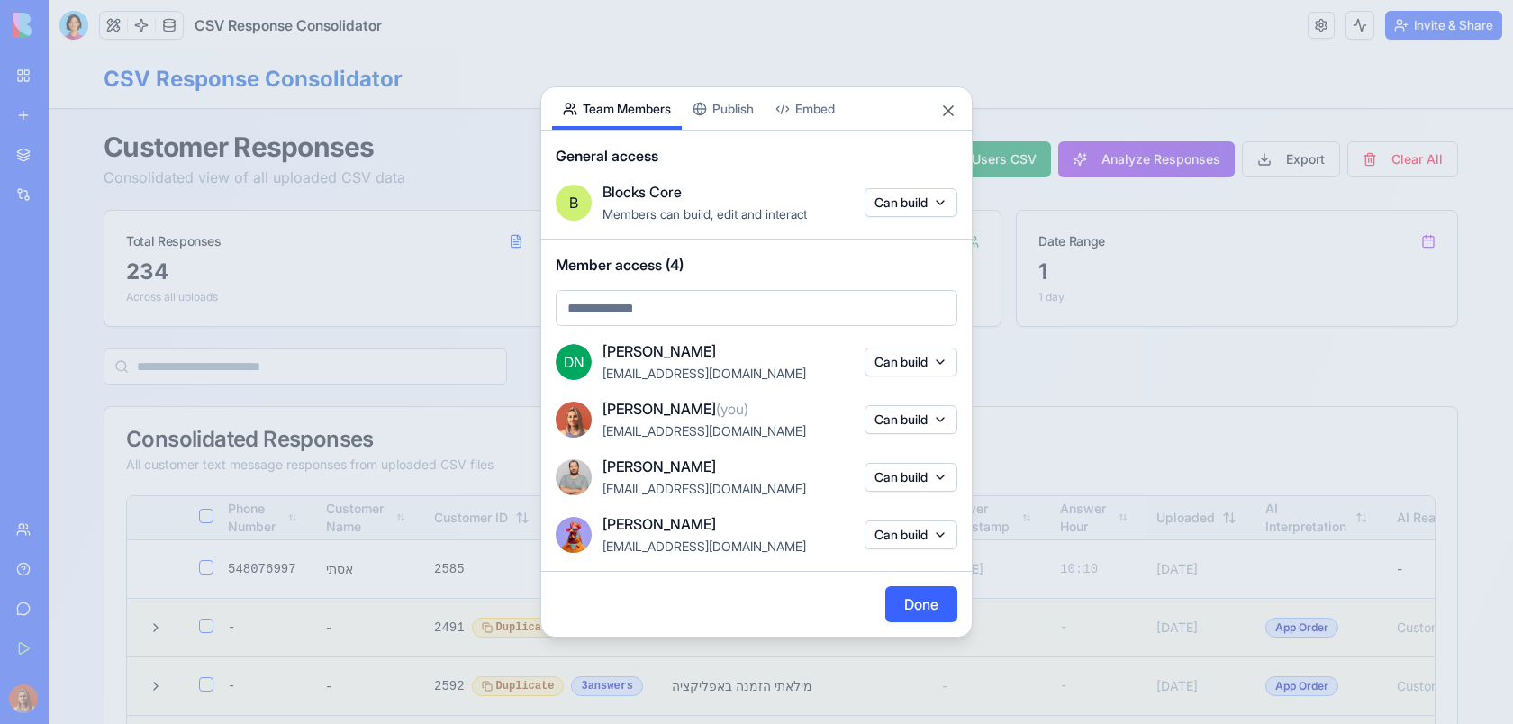
click at [927, 360] on button "Can build" at bounding box center [910, 362] width 93 height 29
click at [927, 361] on div at bounding box center [756, 362] width 1513 height 724
click at [1046, 331] on div at bounding box center [756, 362] width 1513 height 724
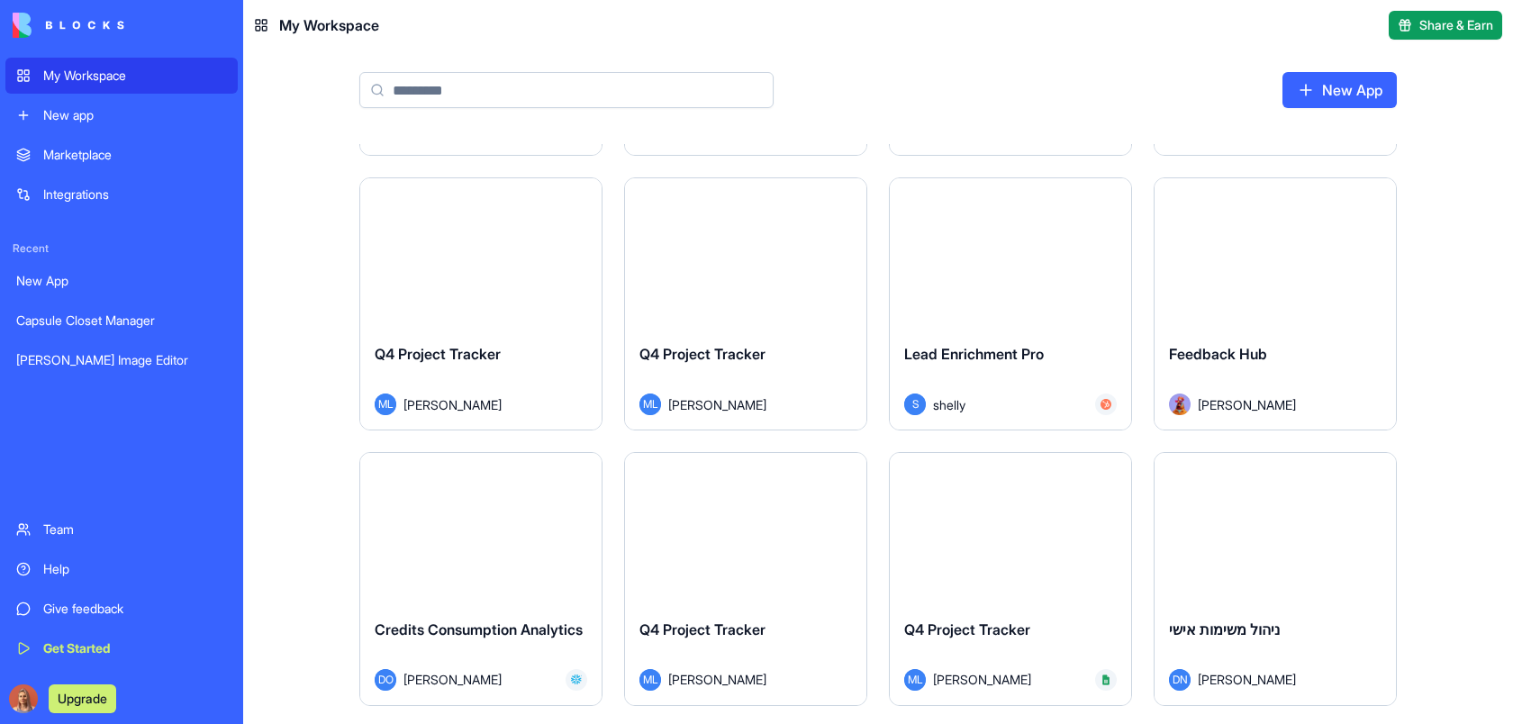
scroll to position [3561, 0]
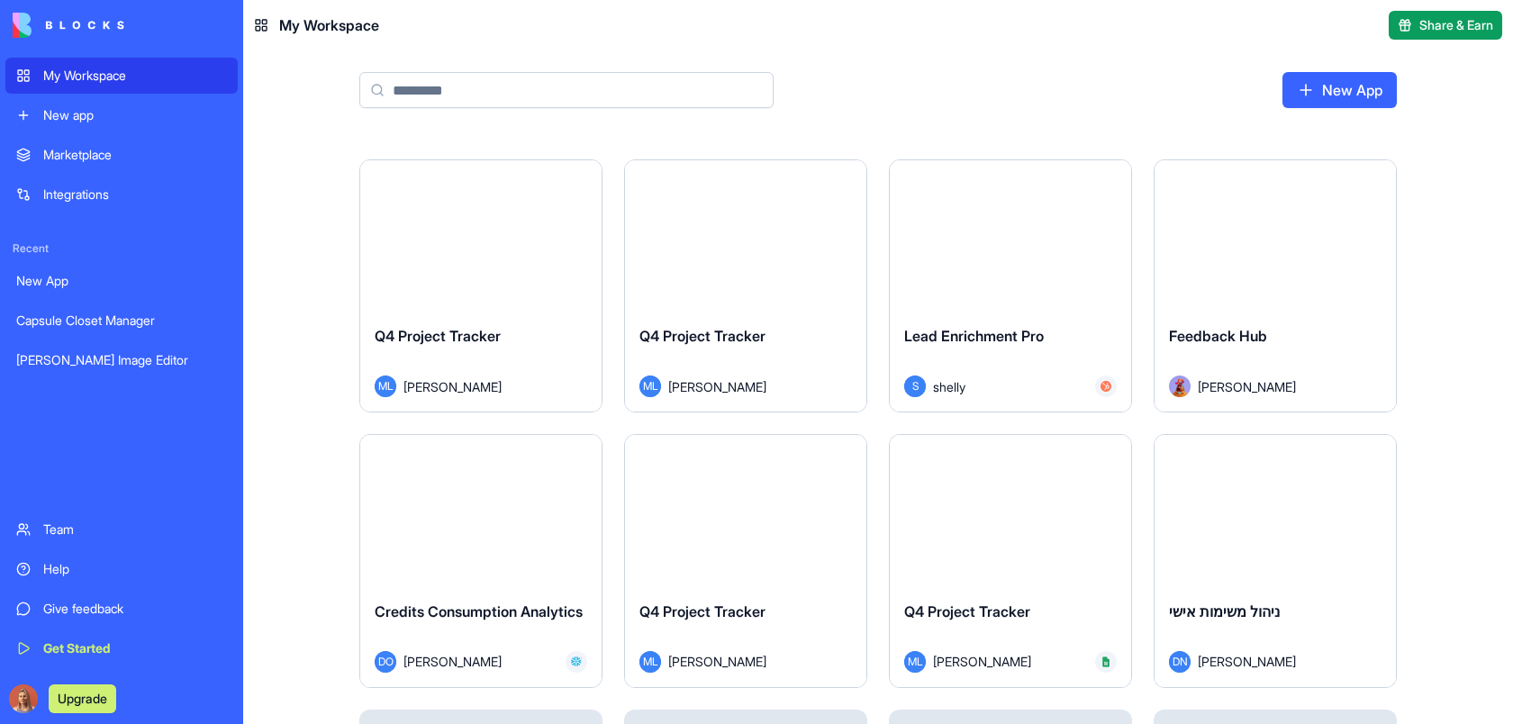
click at [497, 388] on div "ML [PERSON_NAME]" at bounding box center [481, 386] width 213 height 22
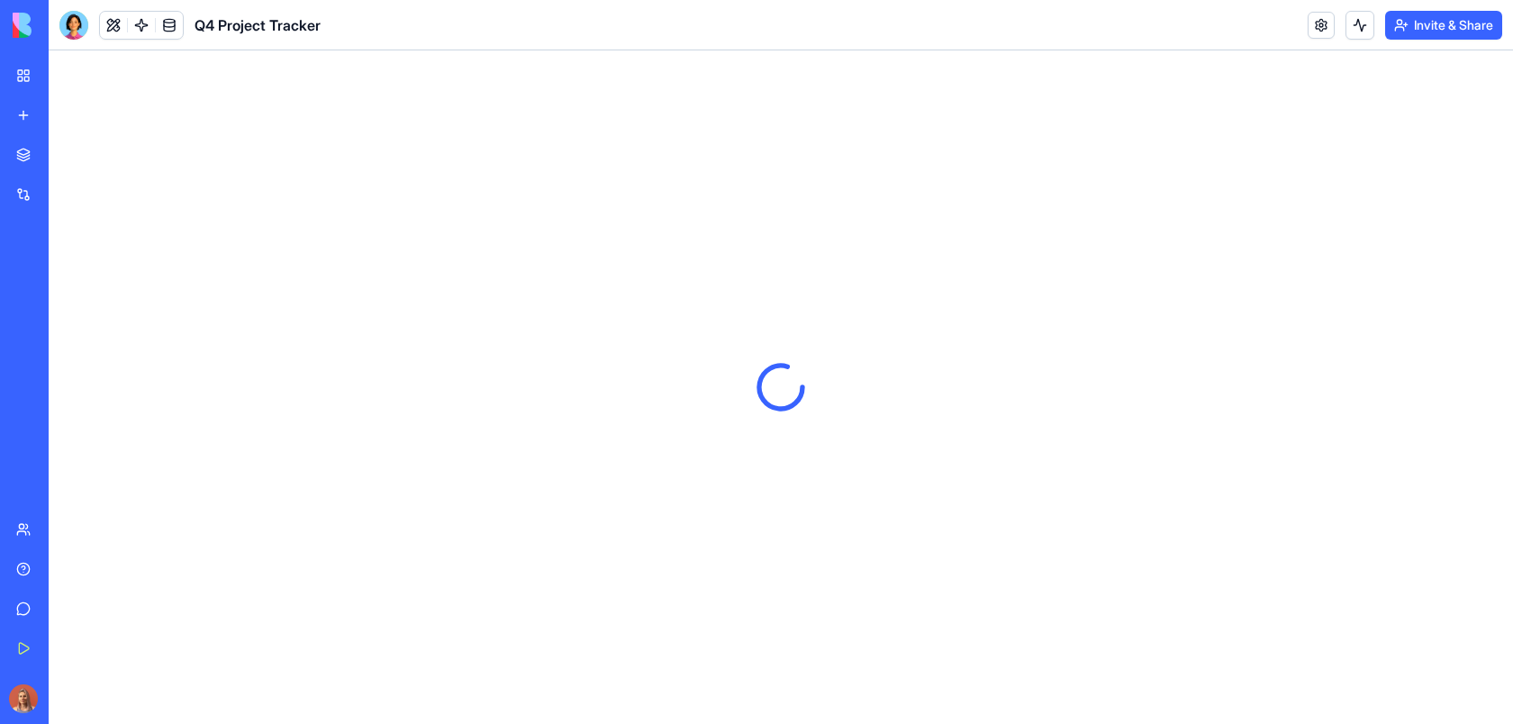
click at [1440, 26] on button "Invite & Share" at bounding box center [1443, 25] width 117 height 29
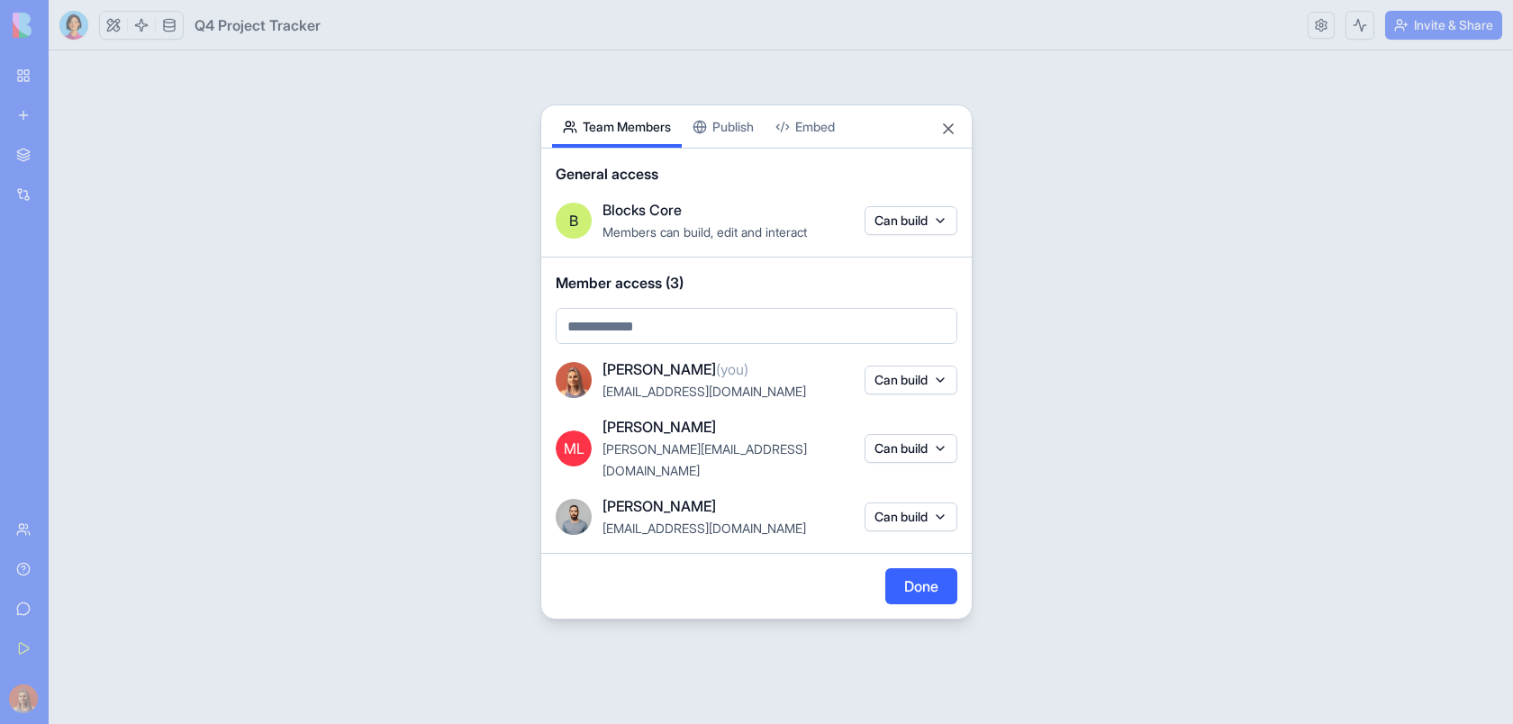
click at [927, 385] on button "Can build" at bounding box center [910, 380] width 93 height 29
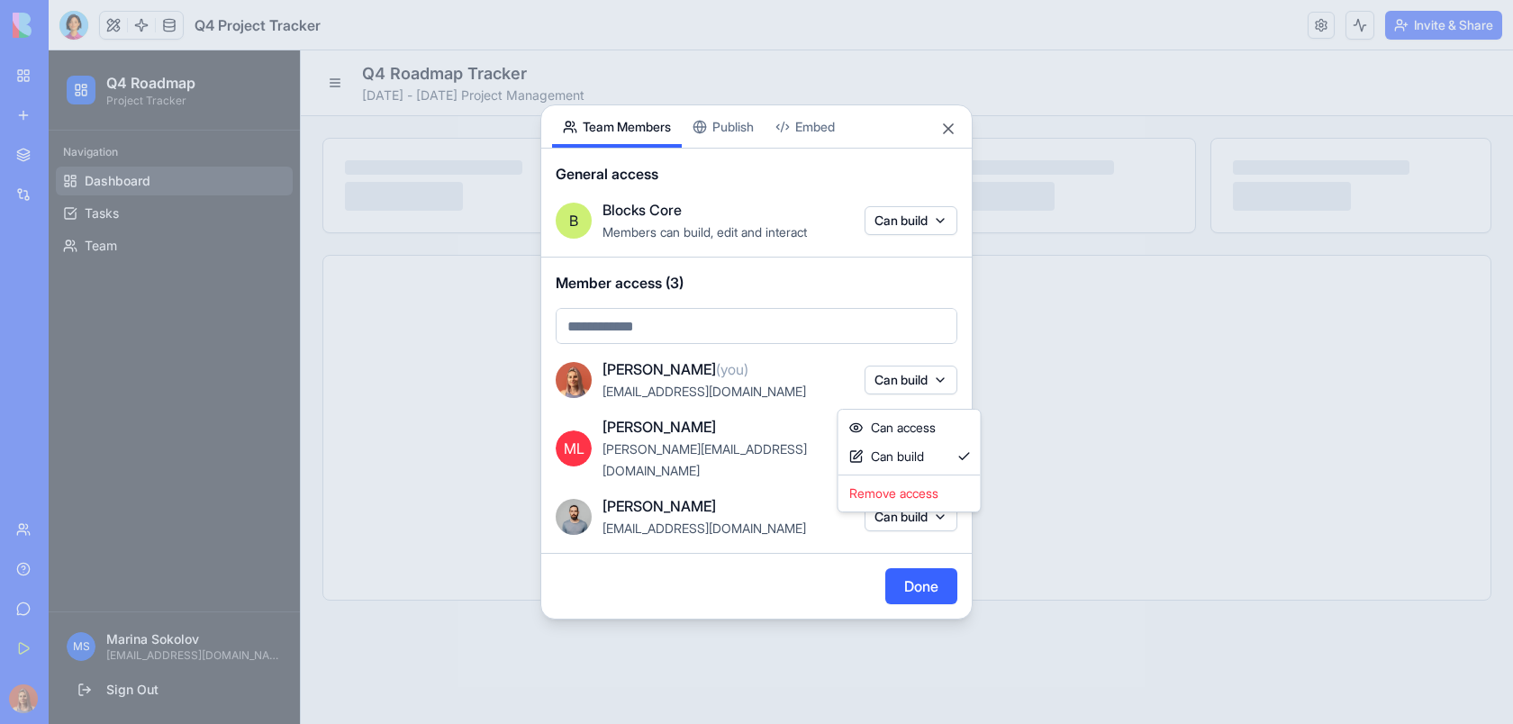
click at [928, 387] on div at bounding box center [756, 362] width 1513 height 724
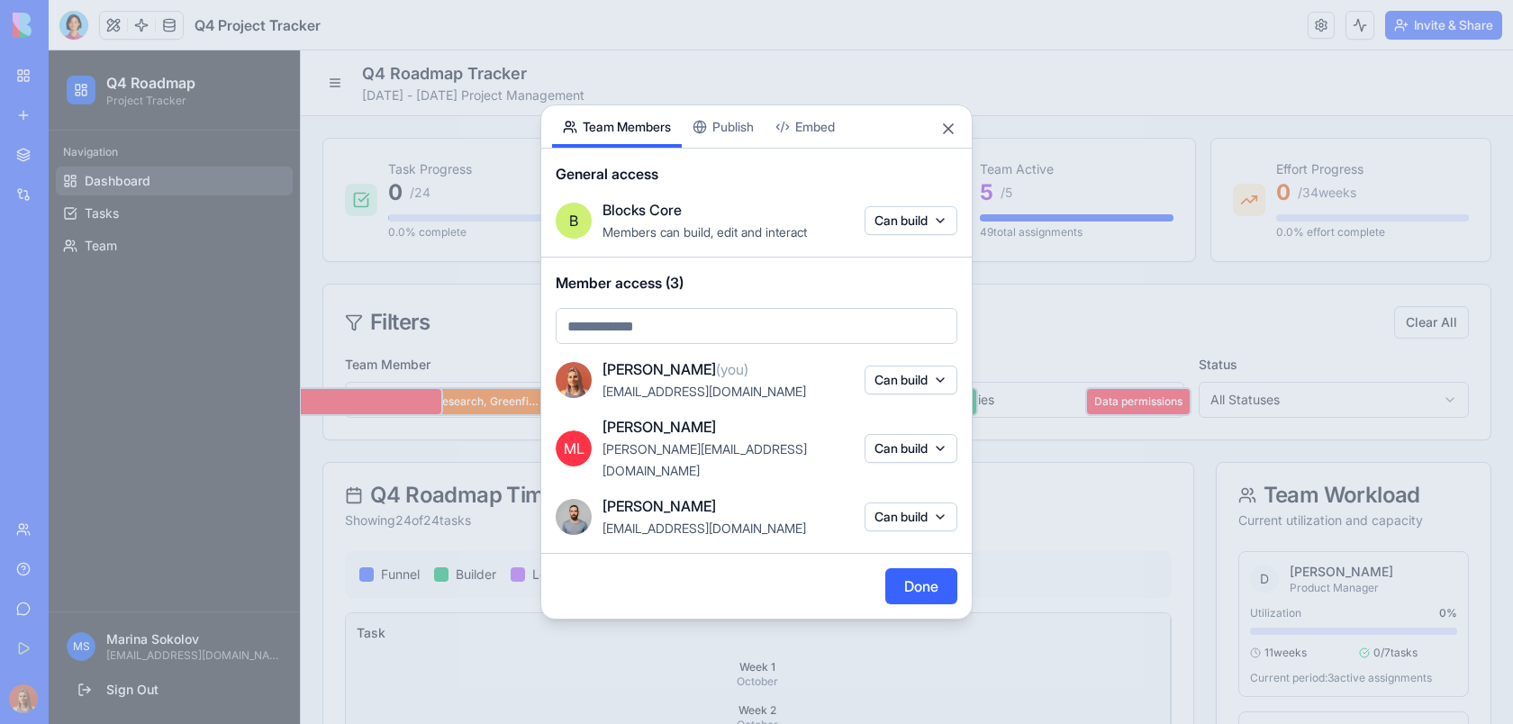
click at [901, 229] on body "My Workspace New app Marketplace Integrations Recent New App Capsule Closet Man…" at bounding box center [756, 362] width 1513 height 724
click at [1061, 131] on div at bounding box center [756, 362] width 1513 height 724
click at [274, 213] on div at bounding box center [756, 362] width 1513 height 724
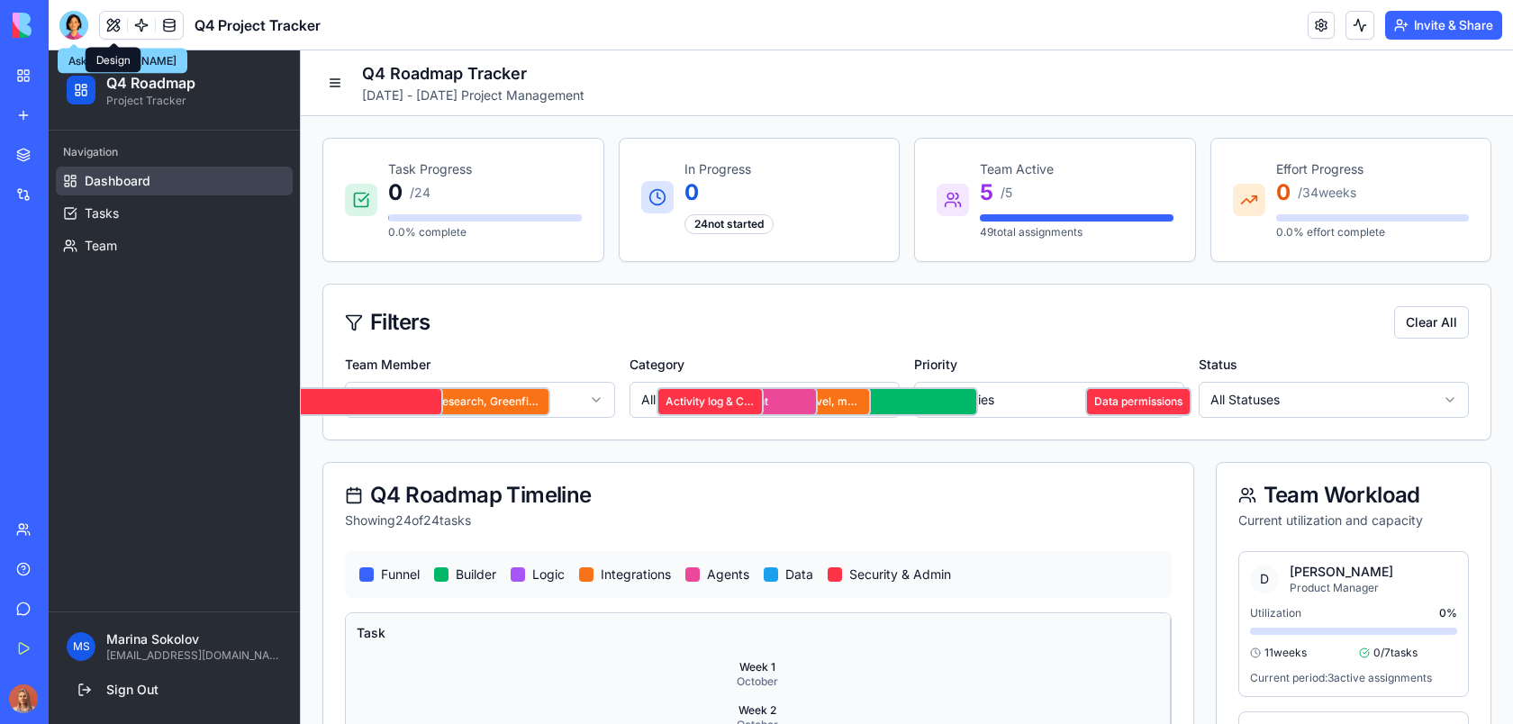
click at [114, 30] on button at bounding box center [113, 25] width 27 height 27
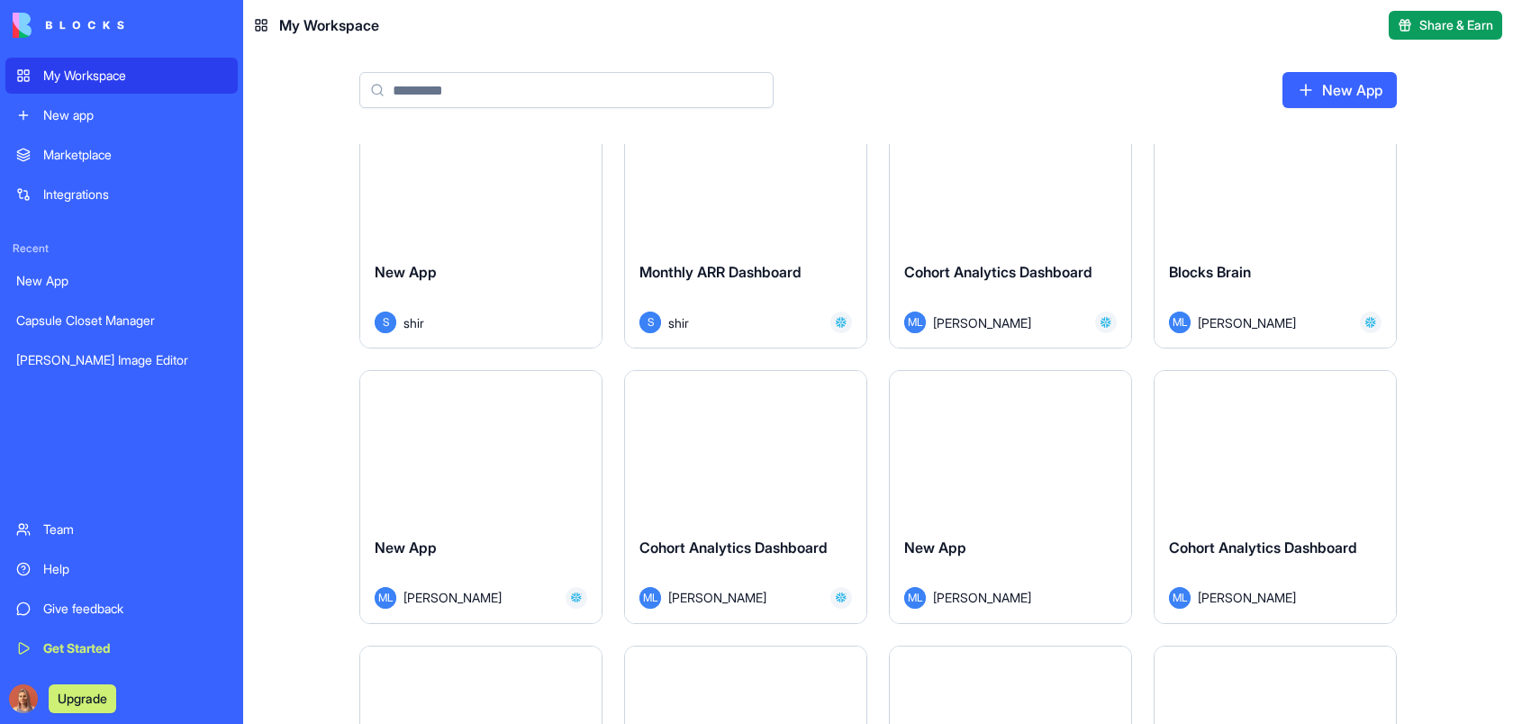
scroll to position [9686, 0]
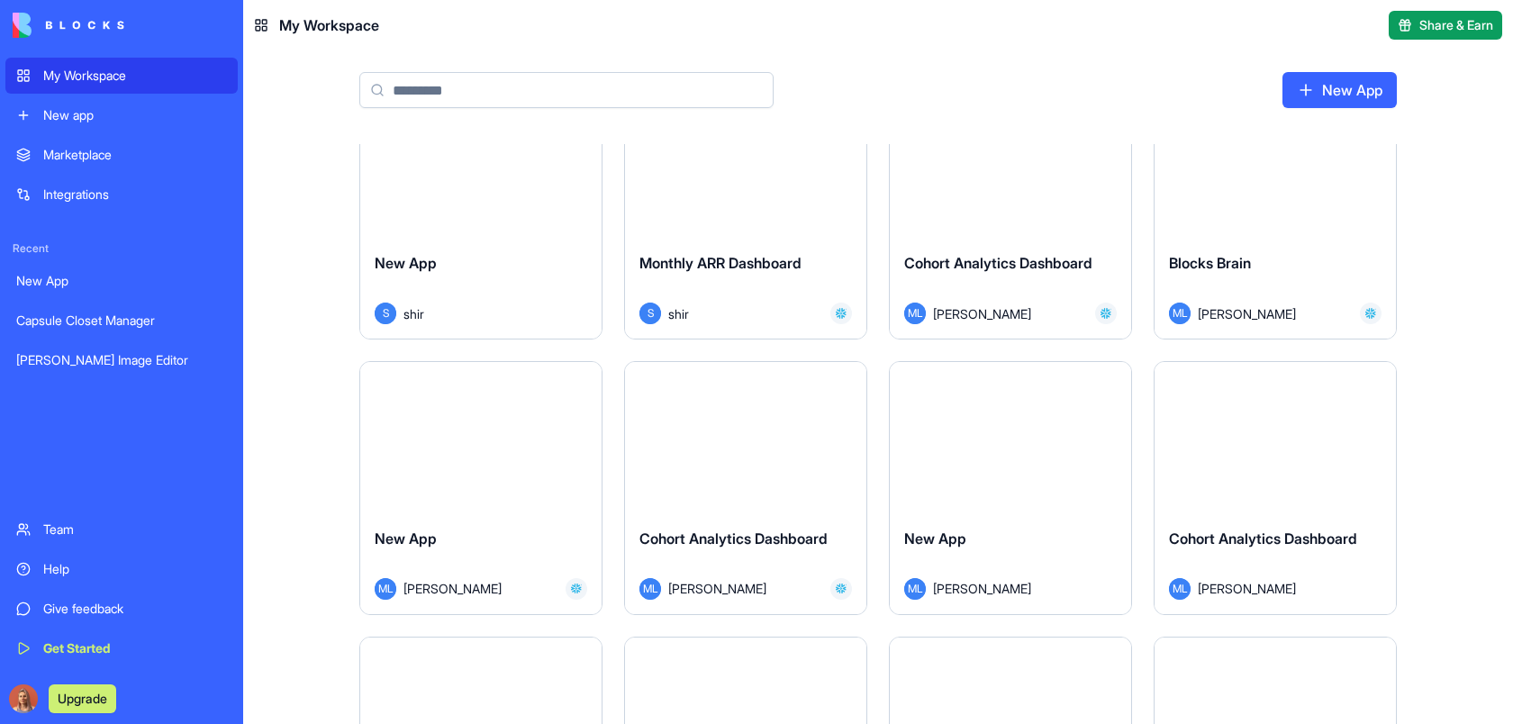
click at [785, 556] on div "Cohort Analytics Dashboard" at bounding box center [745, 553] width 213 height 50
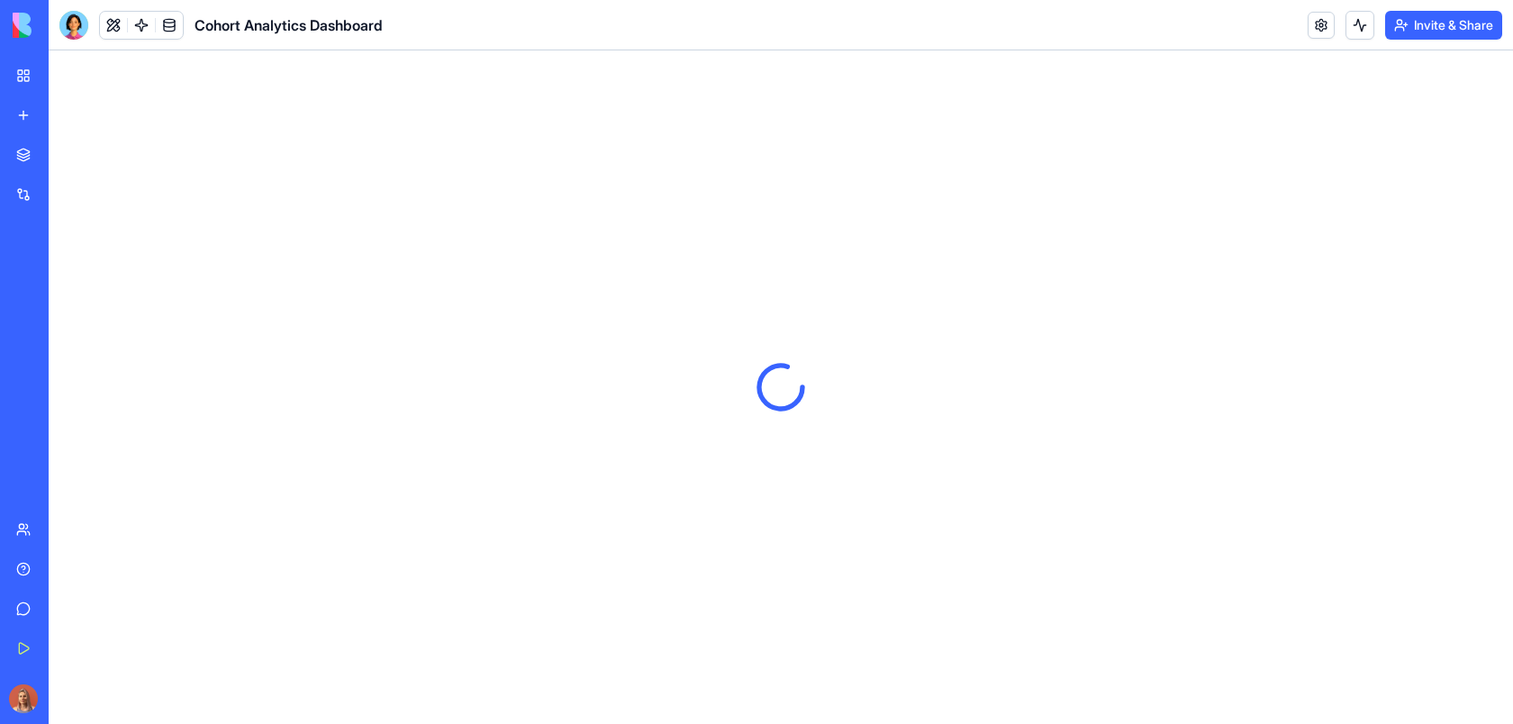
click at [1417, 21] on button "Invite & Share" at bounding box center [1443, 25] width 117 height 29
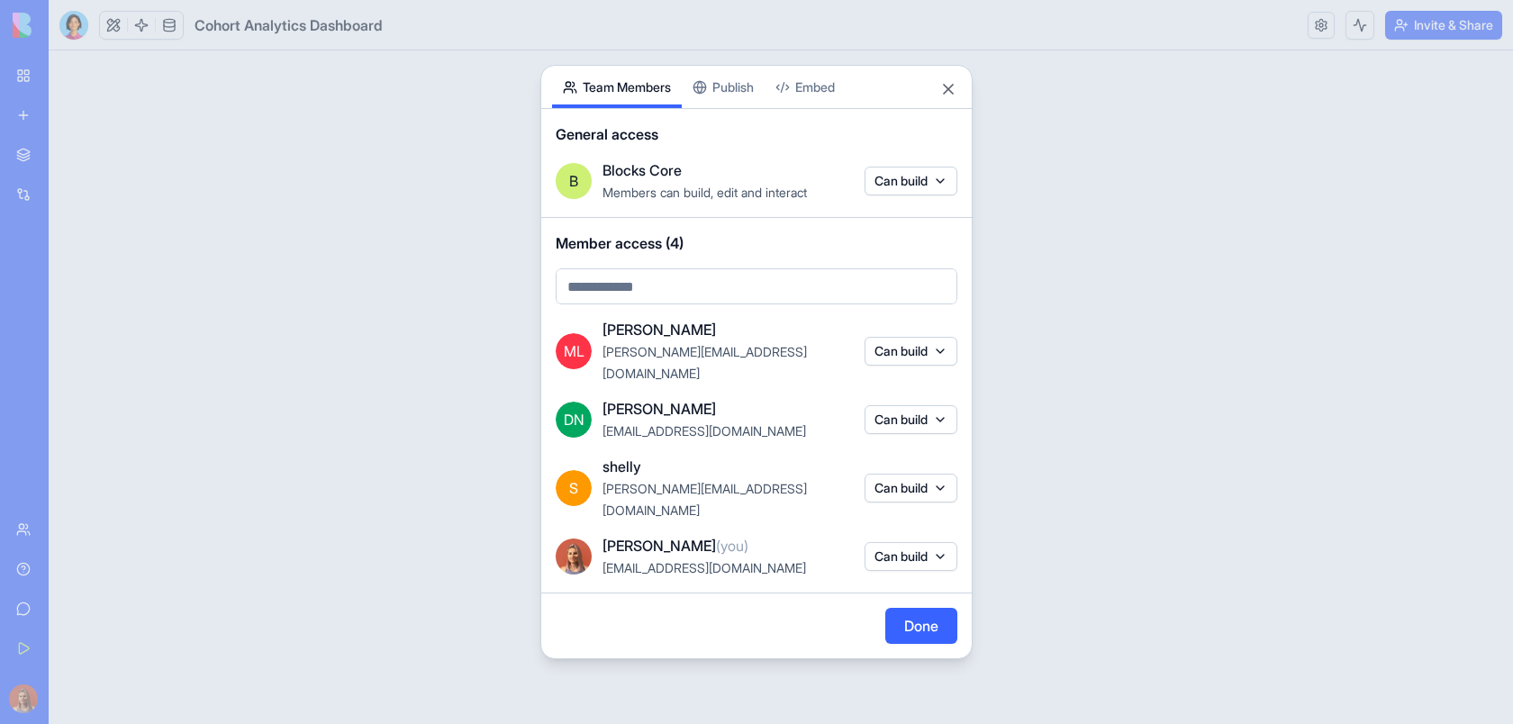
click at [902, 415] on button "Can build" at bounding box center [910, 419] width 93 height 29
click at [902, 415] on div at bounding box center [756, 362] width 1513 height 724
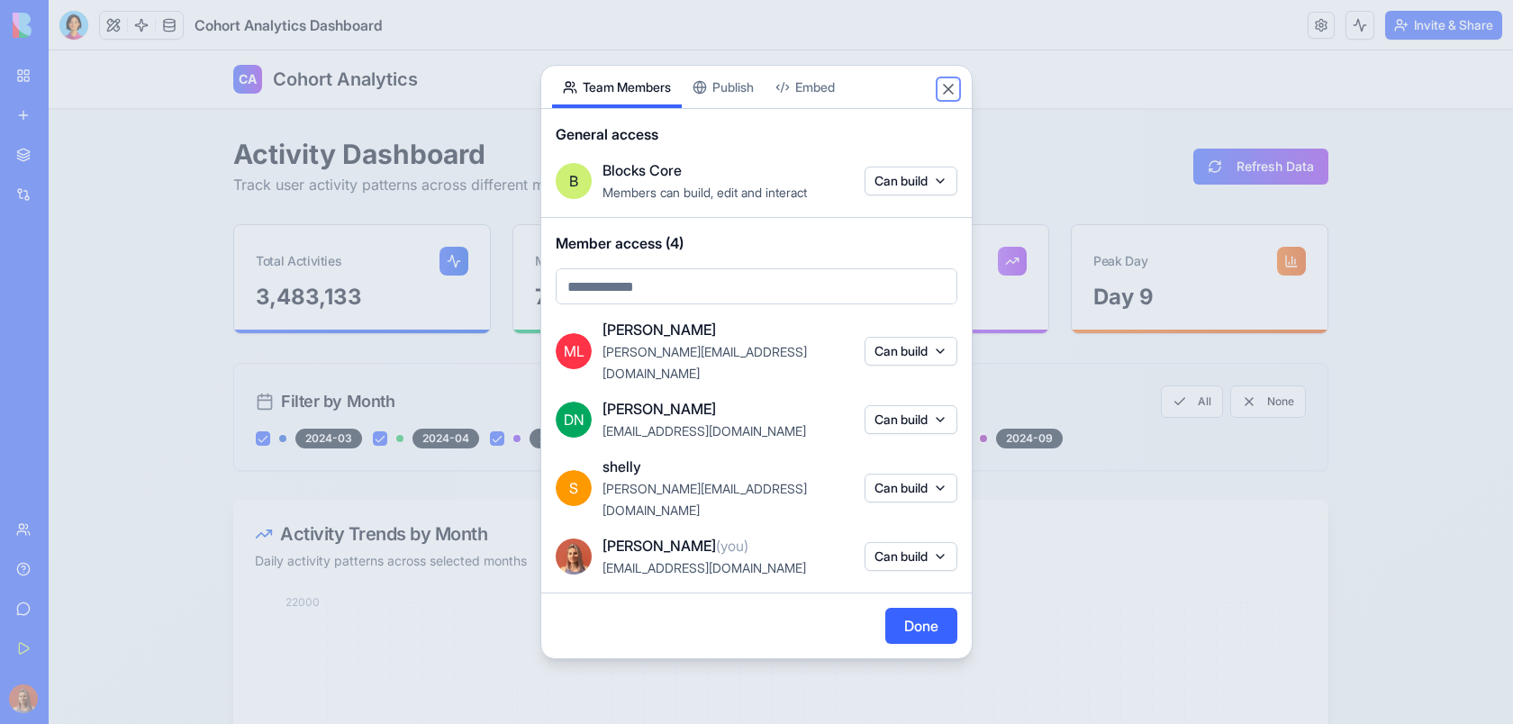
click at [950, 98] on button "Close" at bounding box center [948, 89] width 18 height 18
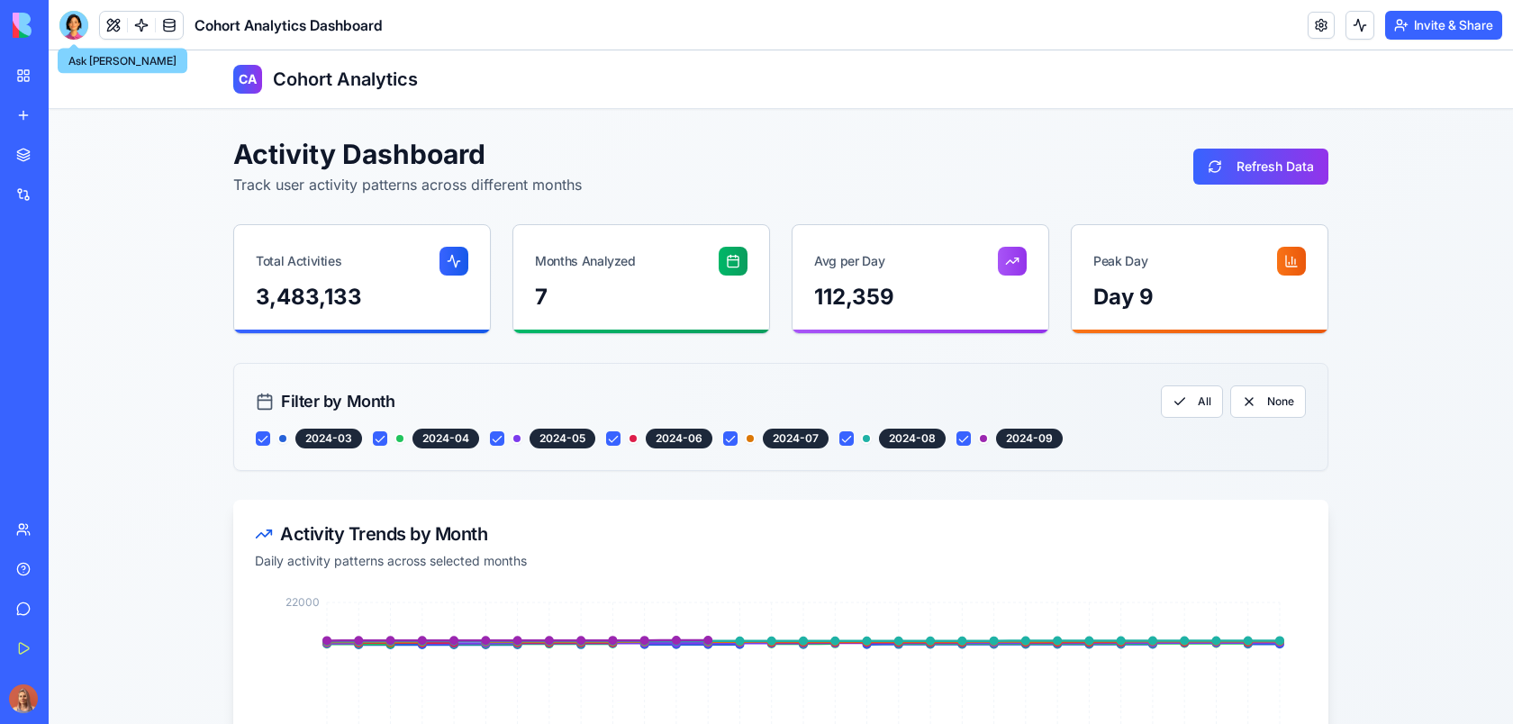
click at [77, 19] on div at bounding box center [73, 25] width 29 height 29
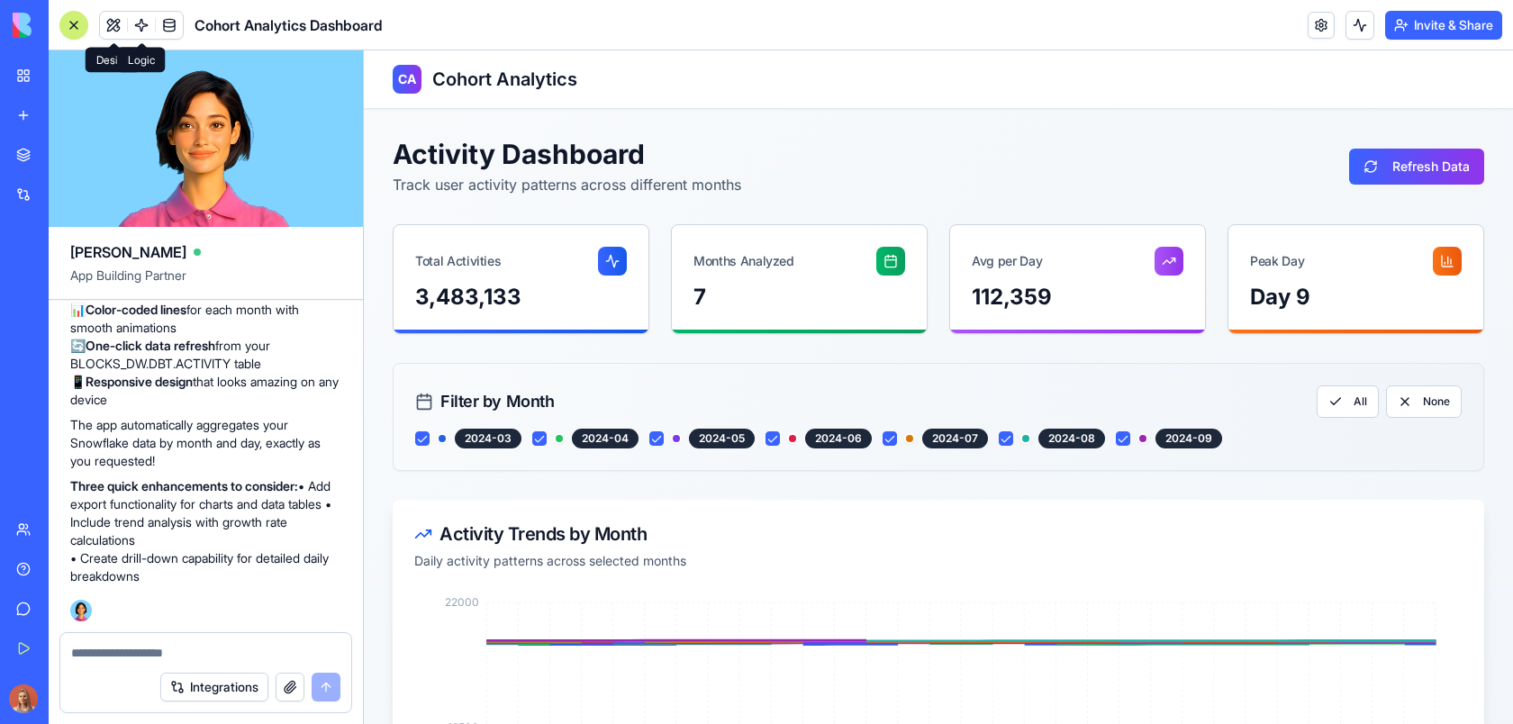
click at [111, 23] on button at bounding box center [113, 25] width 27 height 27
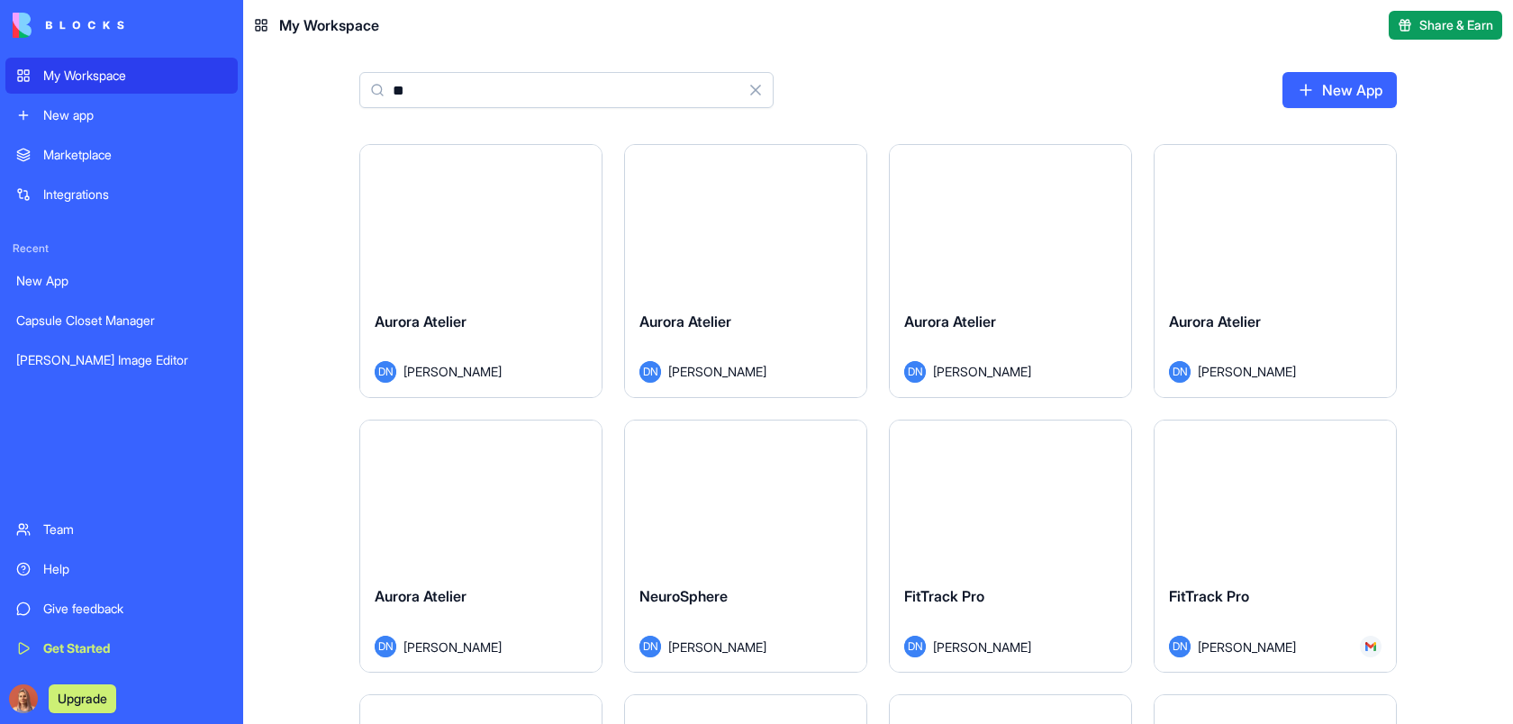
type input "*"
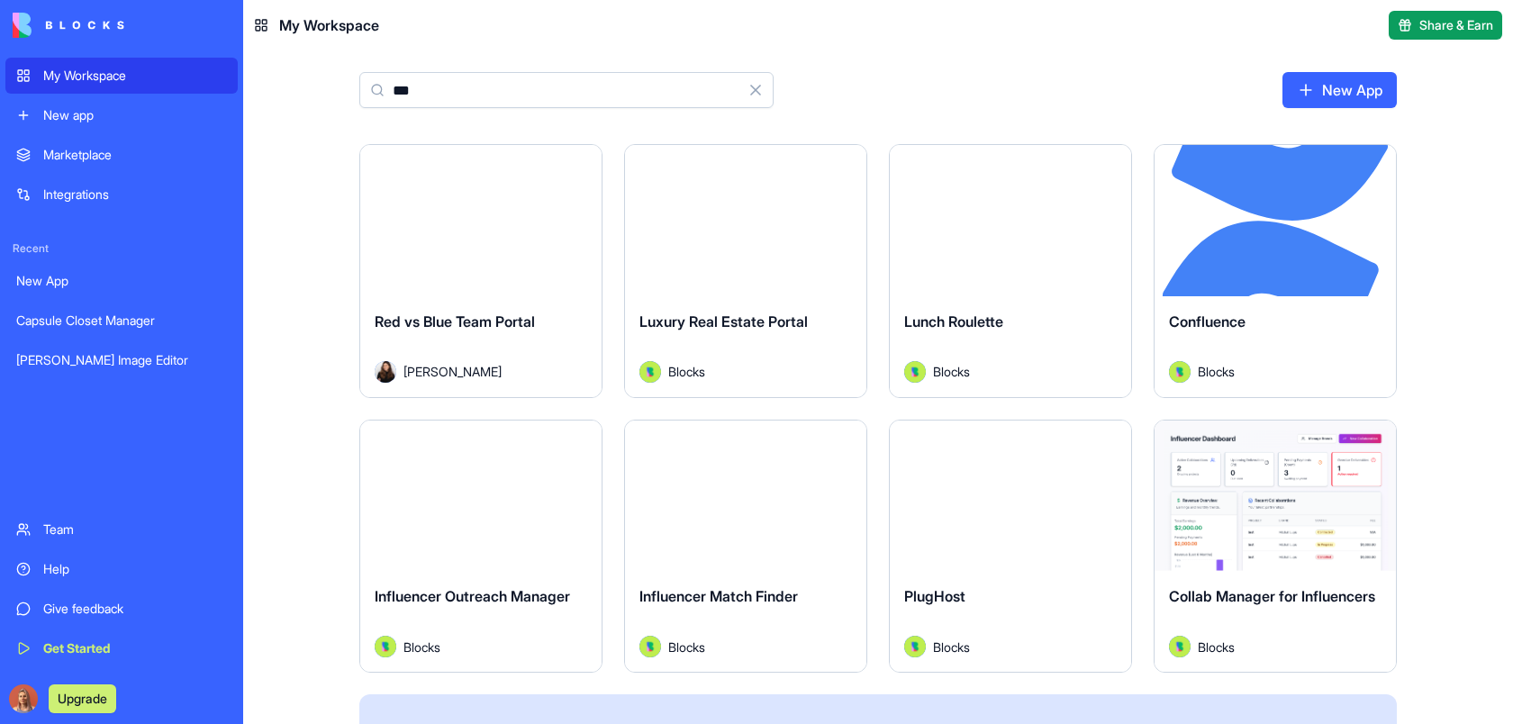
type input "****"
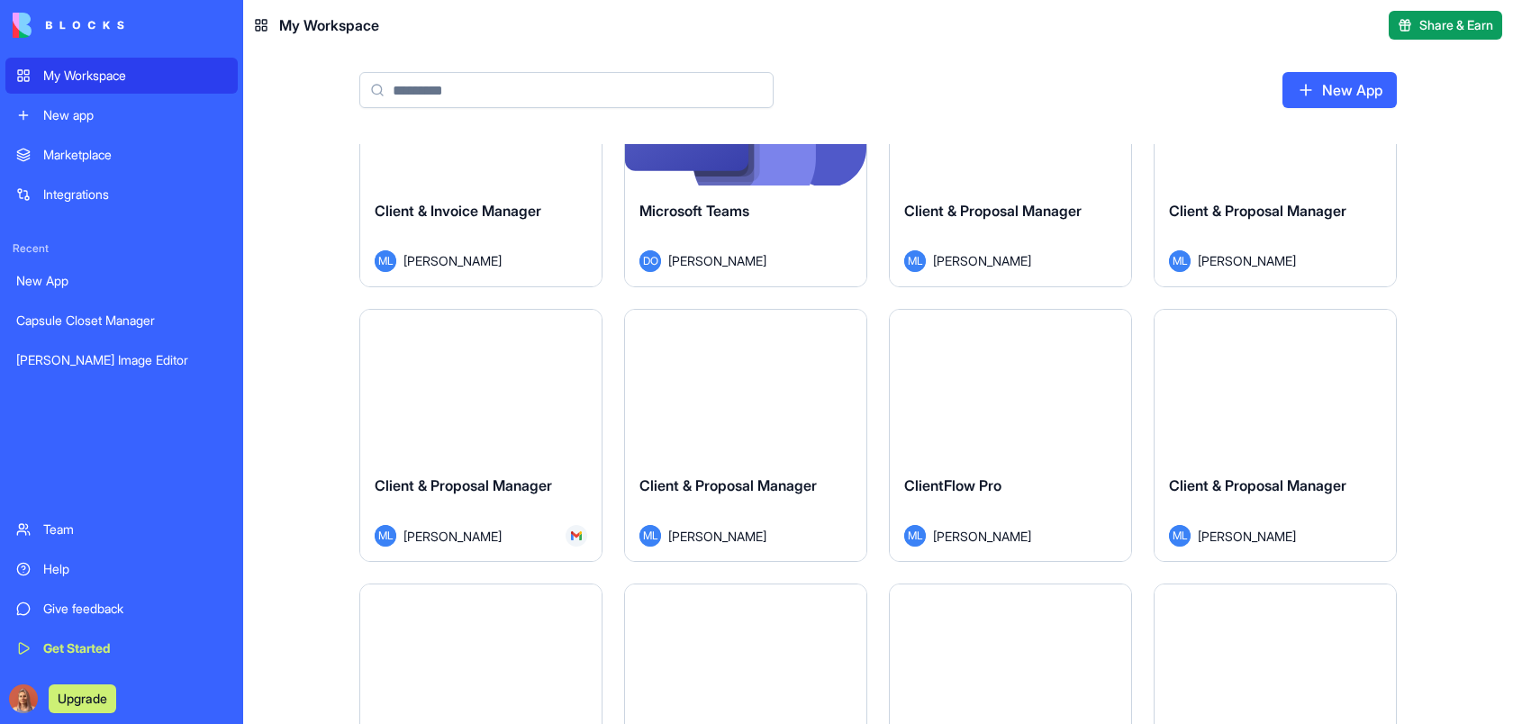
scroll to position [10445, 0]
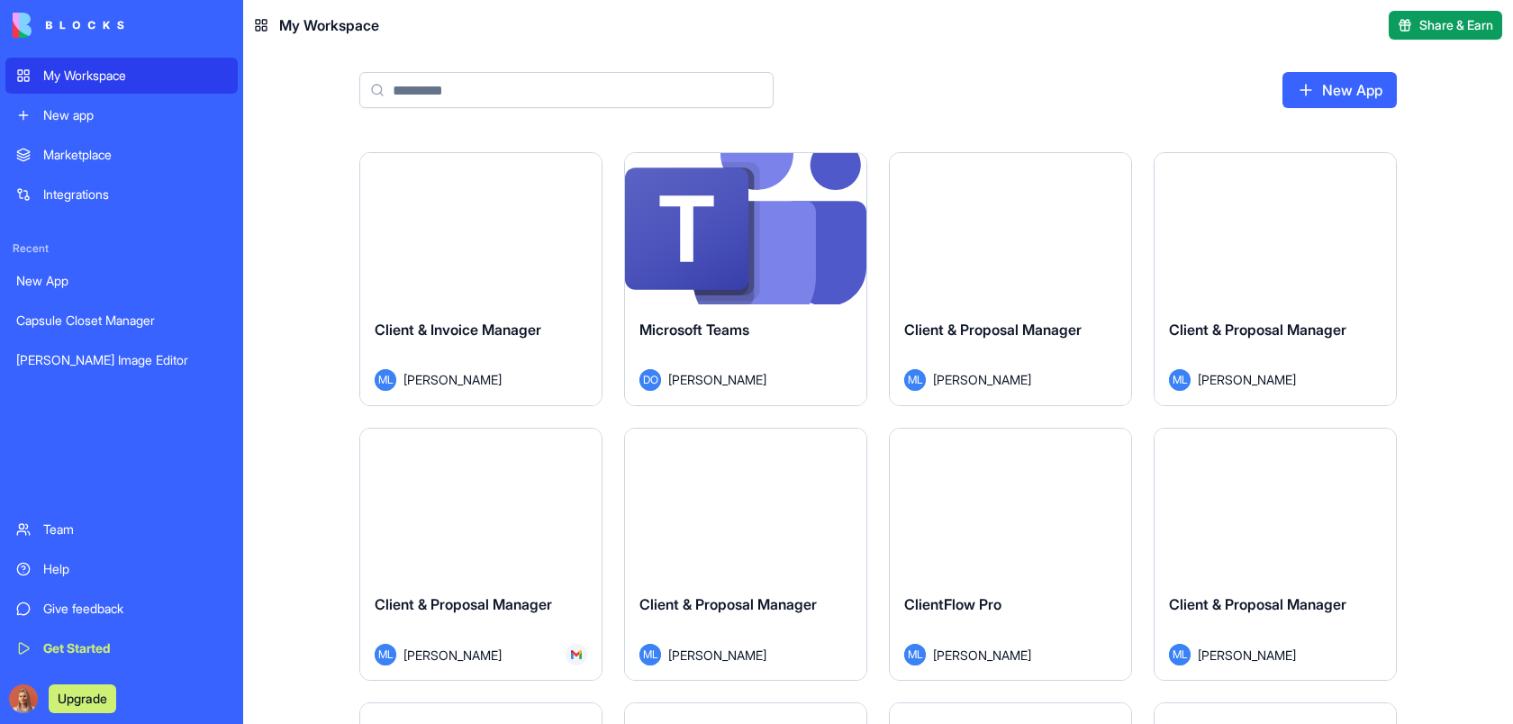
click at [476, 347] on div "Client & Invoice Manager" at bounding box center [481, 344] width 213 height 50
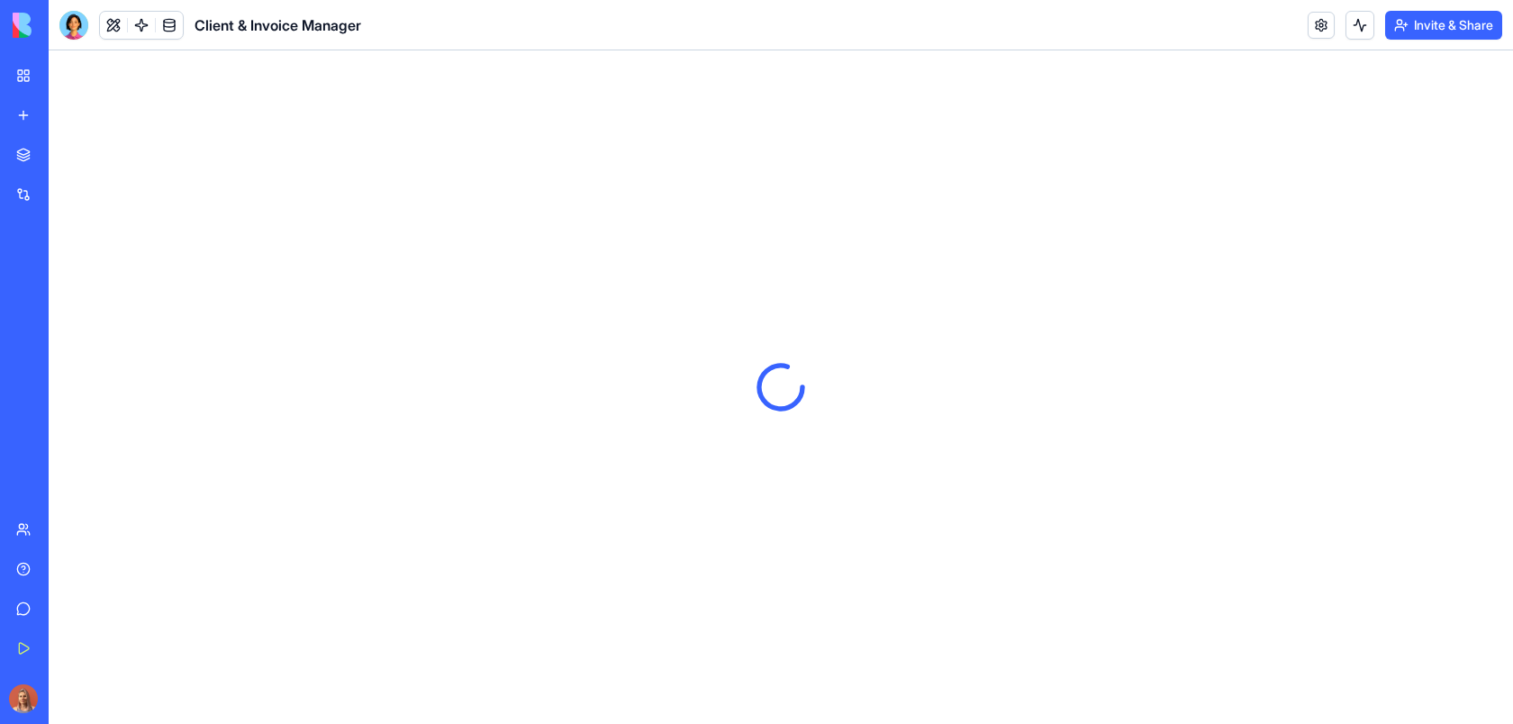
click at [1453, 13] on button "Invite & Share" at bounding box center [1443, 25] width 117 height 29
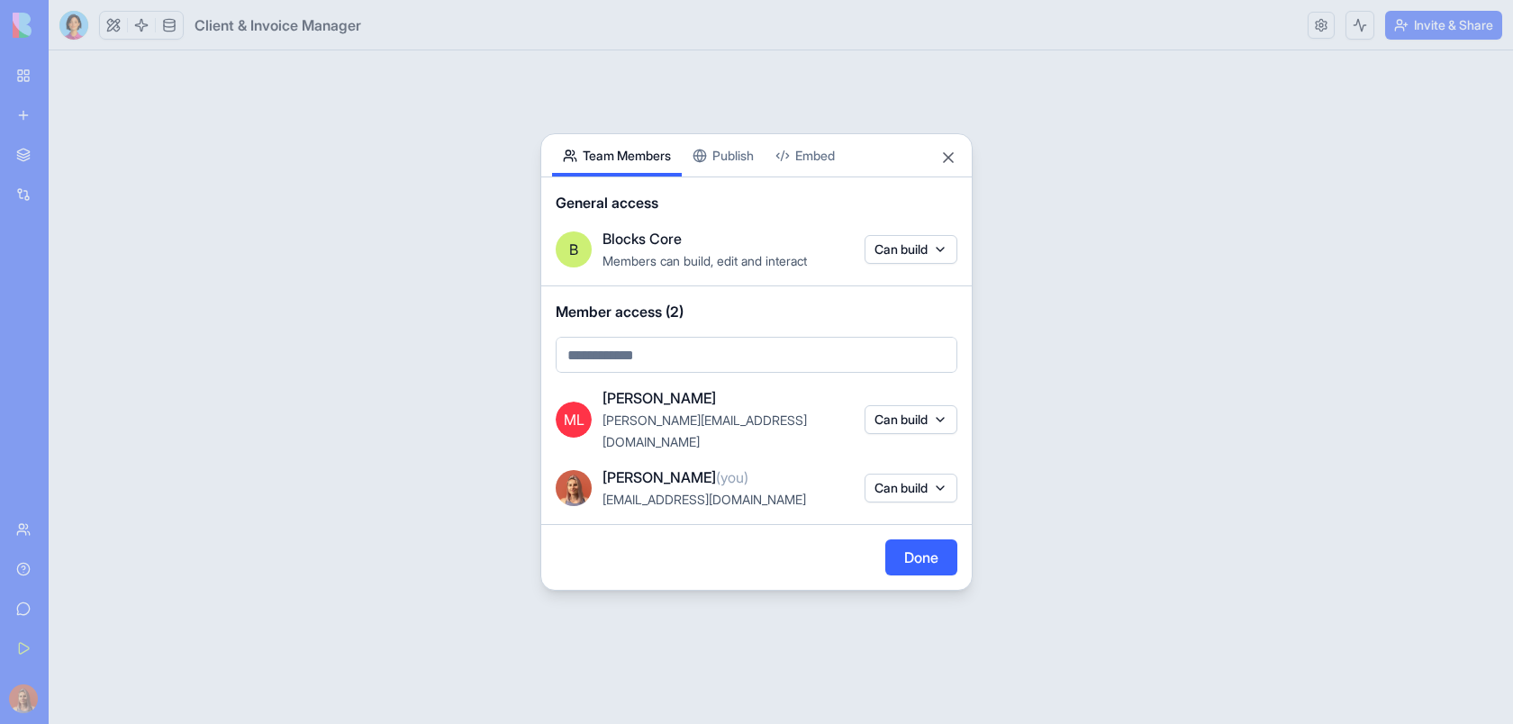
click at [925, 430] on button "Can build" at bounding box center [910, 419] width 93 height 29
click at [1053, 308] on div at bounding box center [756, 362] width 1513 height 724
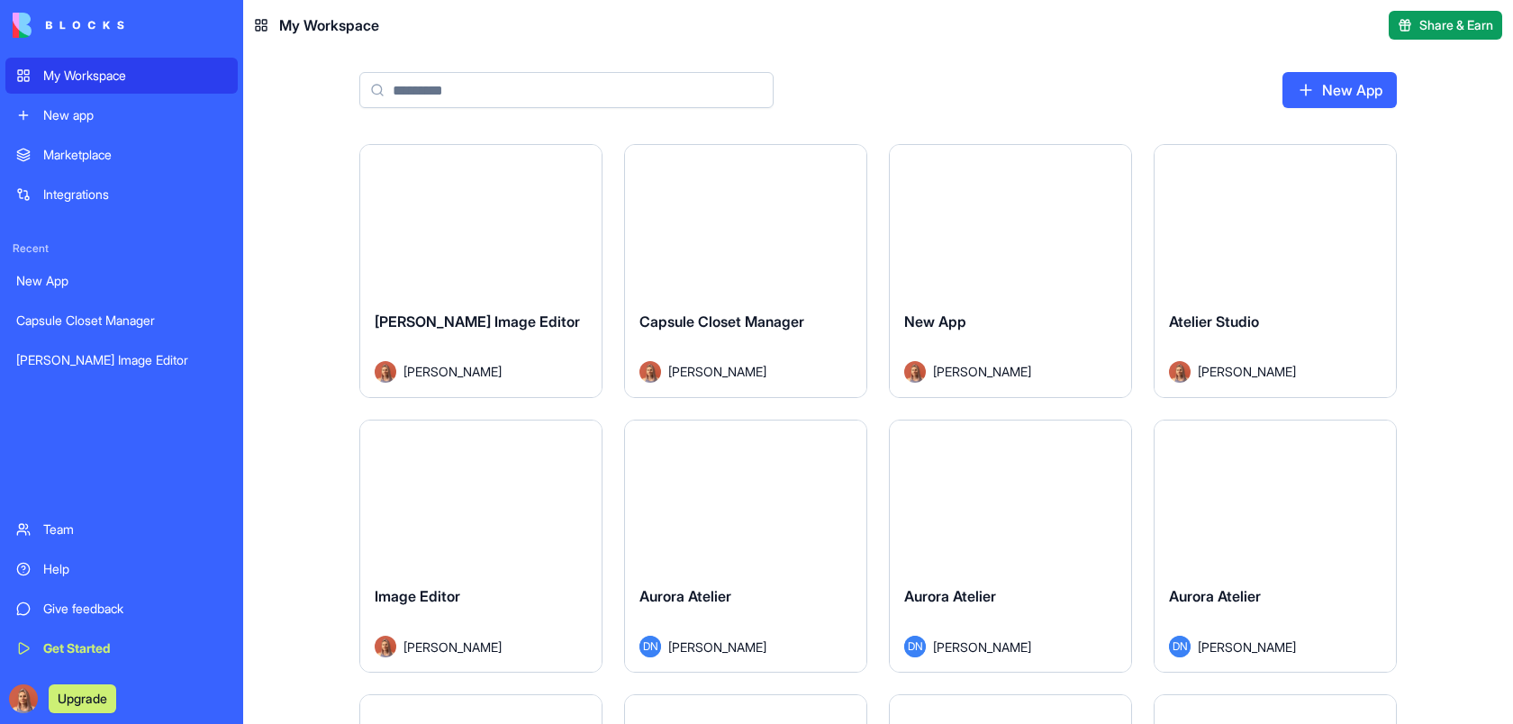
click at [125, 120] on div "New app" at bounding box center [135, 115] width 184 height 18
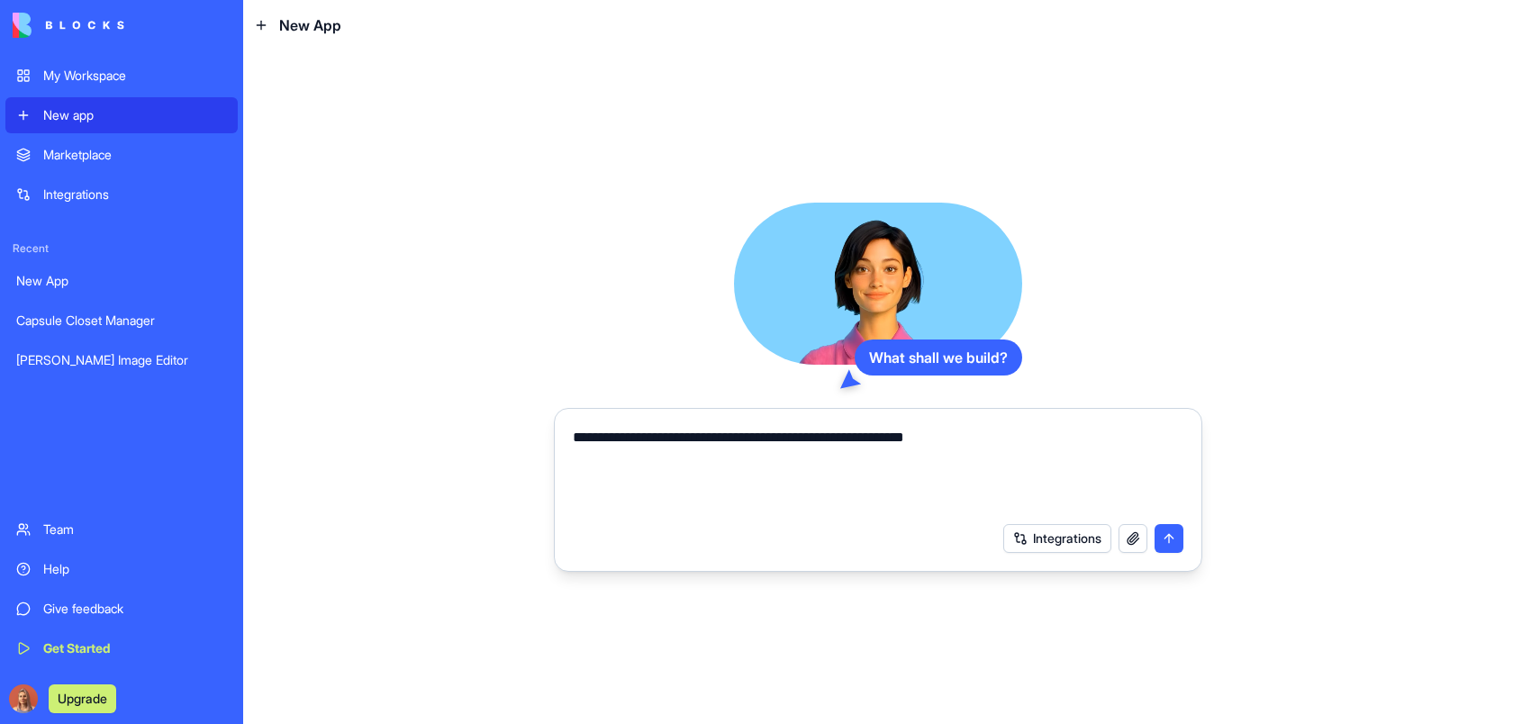
type textarea "**********"
